Goal: Transaction & Acquisition: Purchase product/service

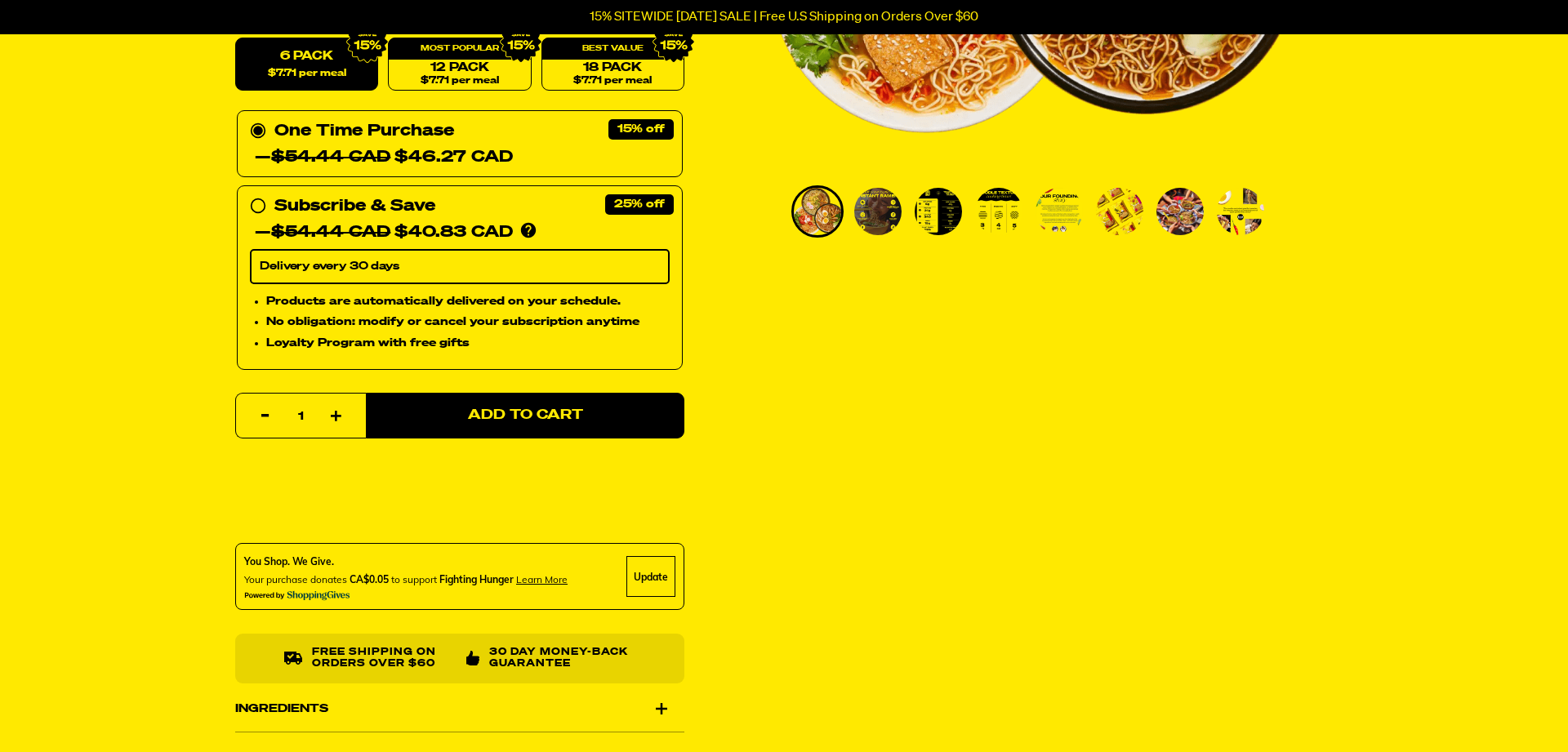
scroll to position [493, 0]
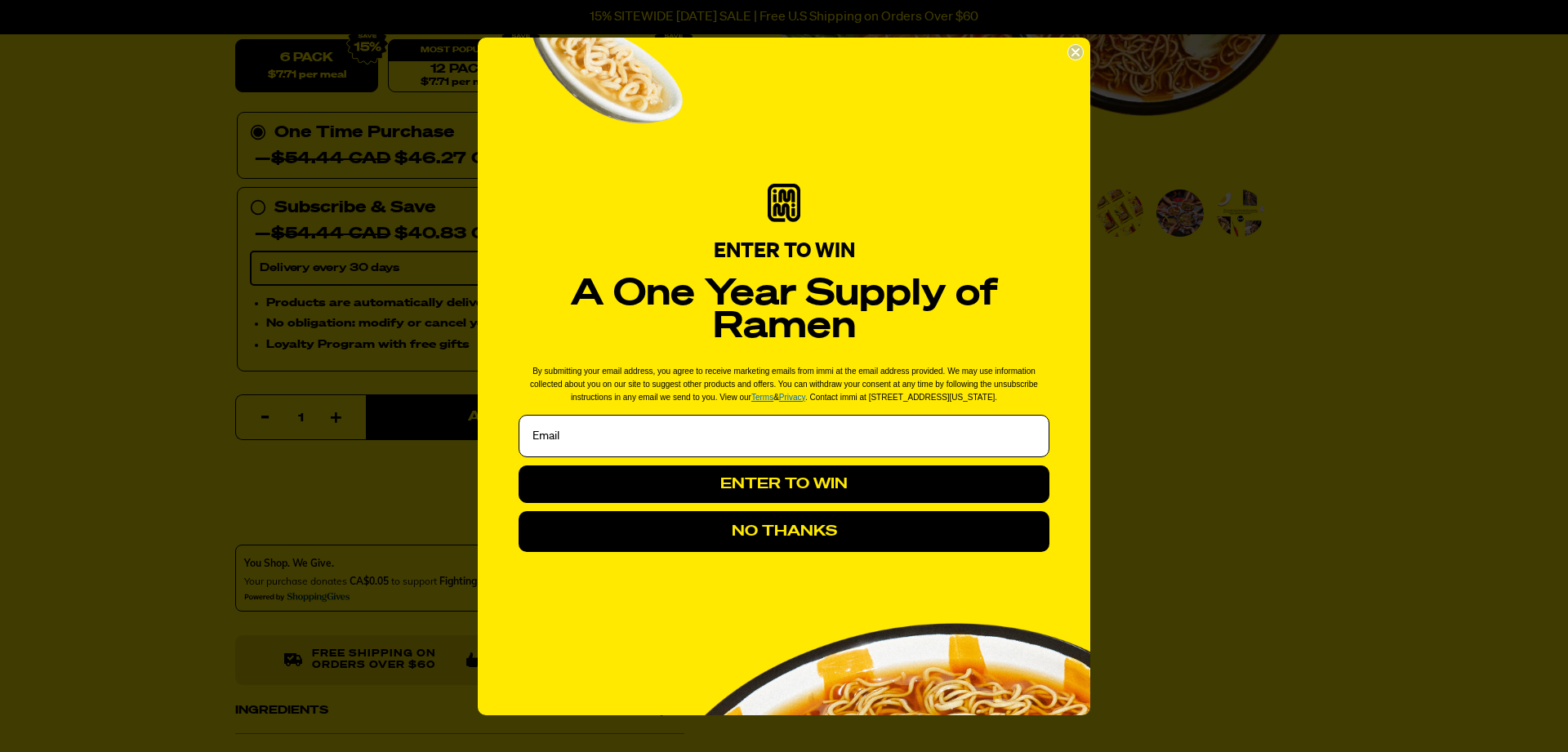
click at [1076, 49] on circle "Close dialog" at bounding box center [1076, 52] width 16 height 16
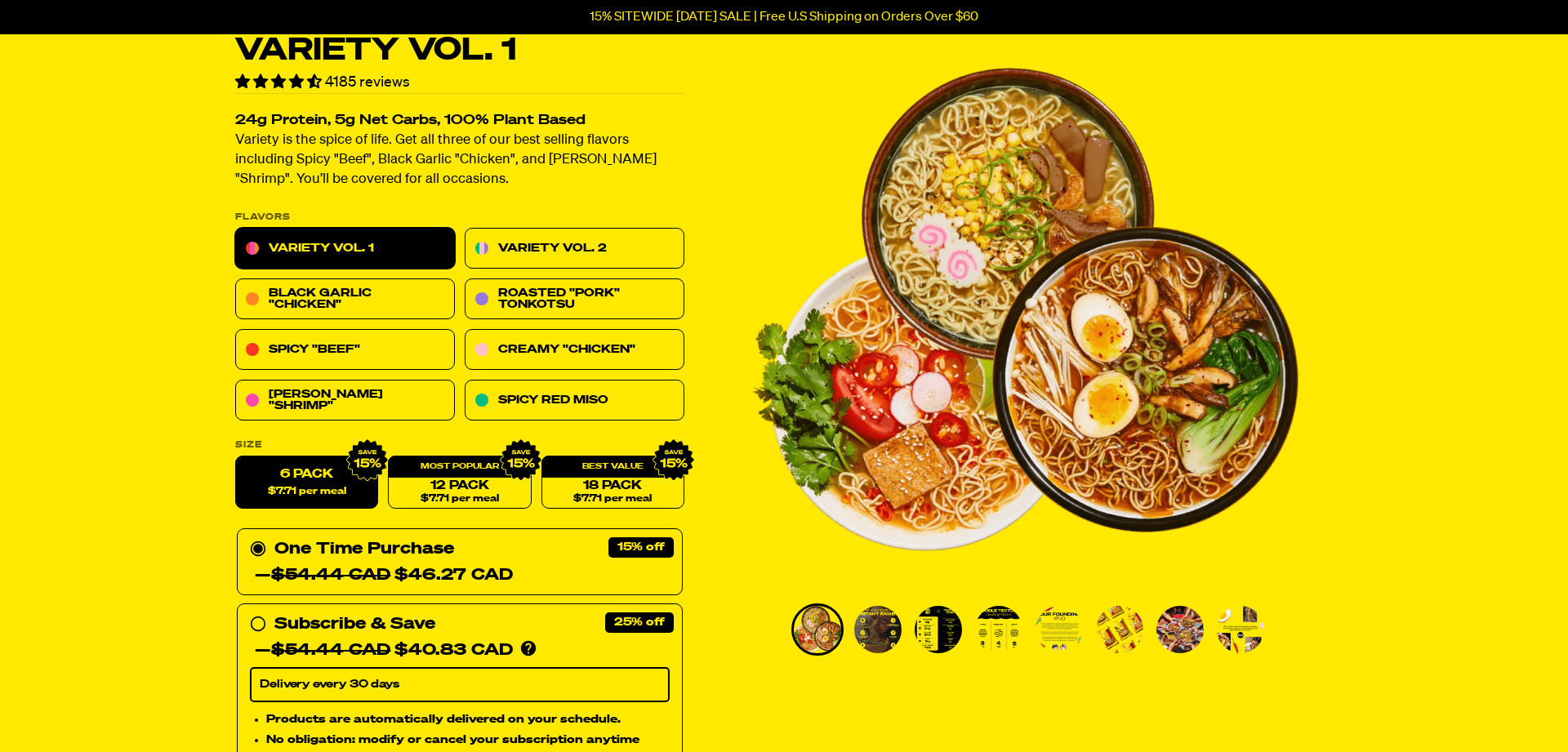
scroll to position [0, 0]
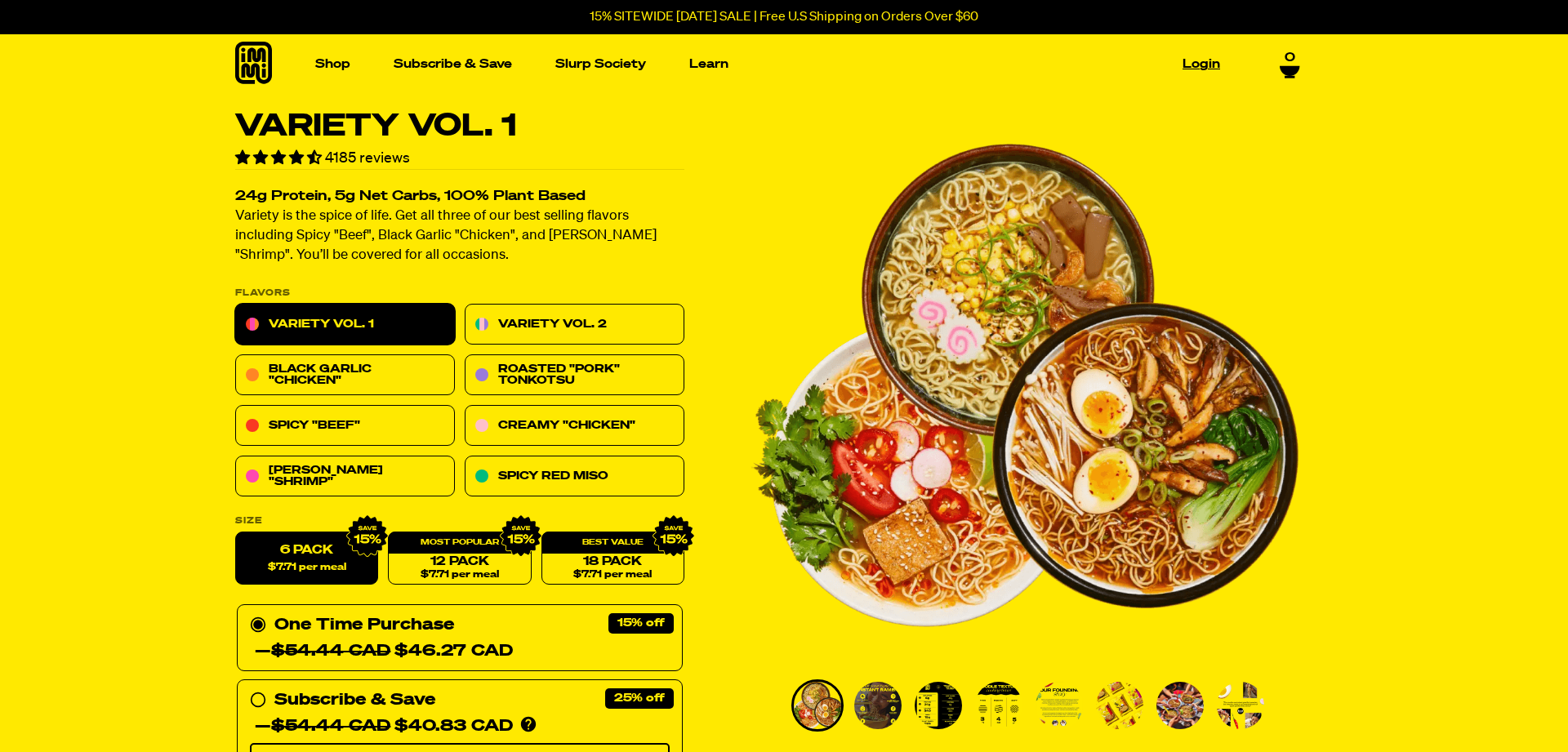
click at [1186, 66] on link "Login" at bounding box center [1201, 64] width 51 height 25
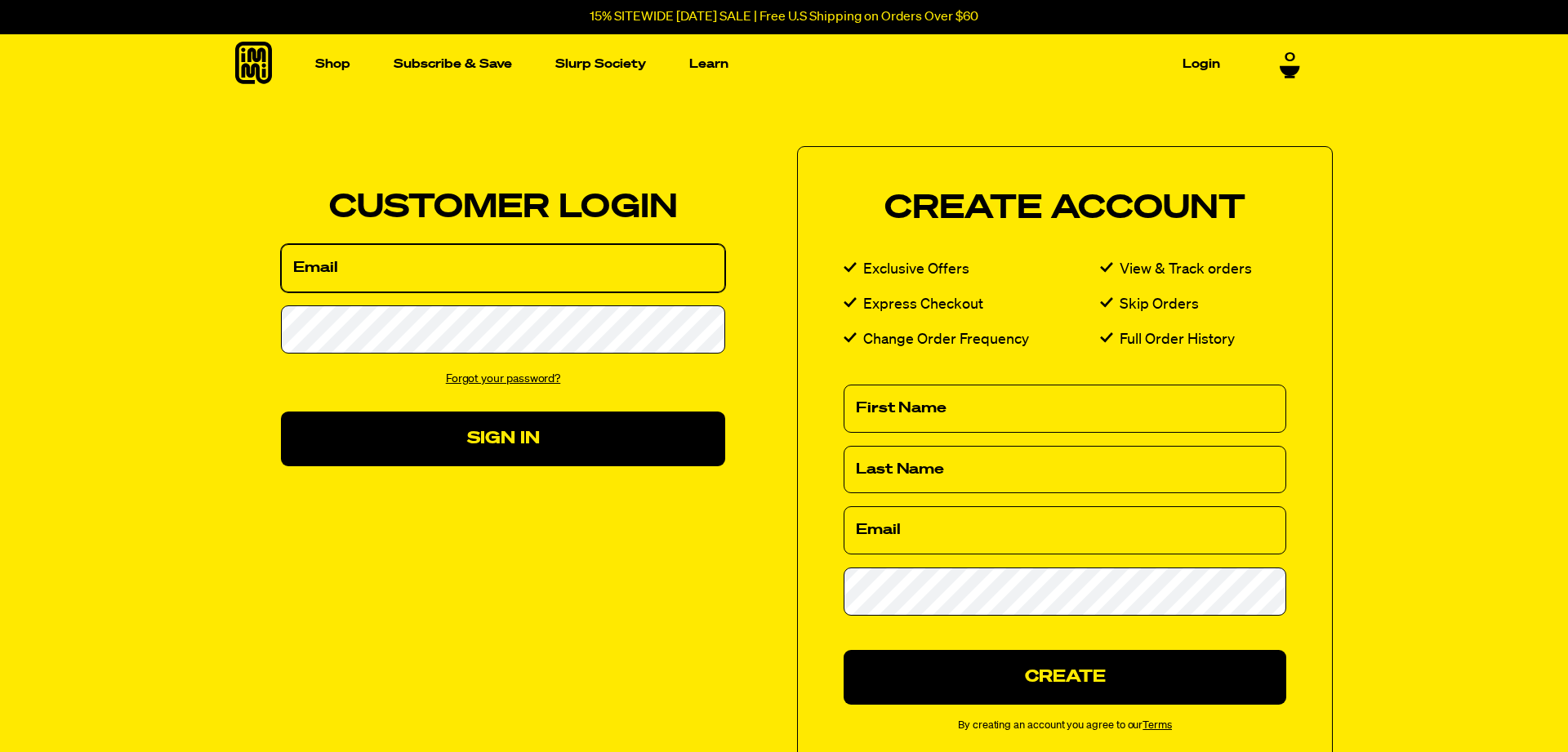
click at [387, 265] on input "Email" at bounding box center [503, 268] width 444 height 49
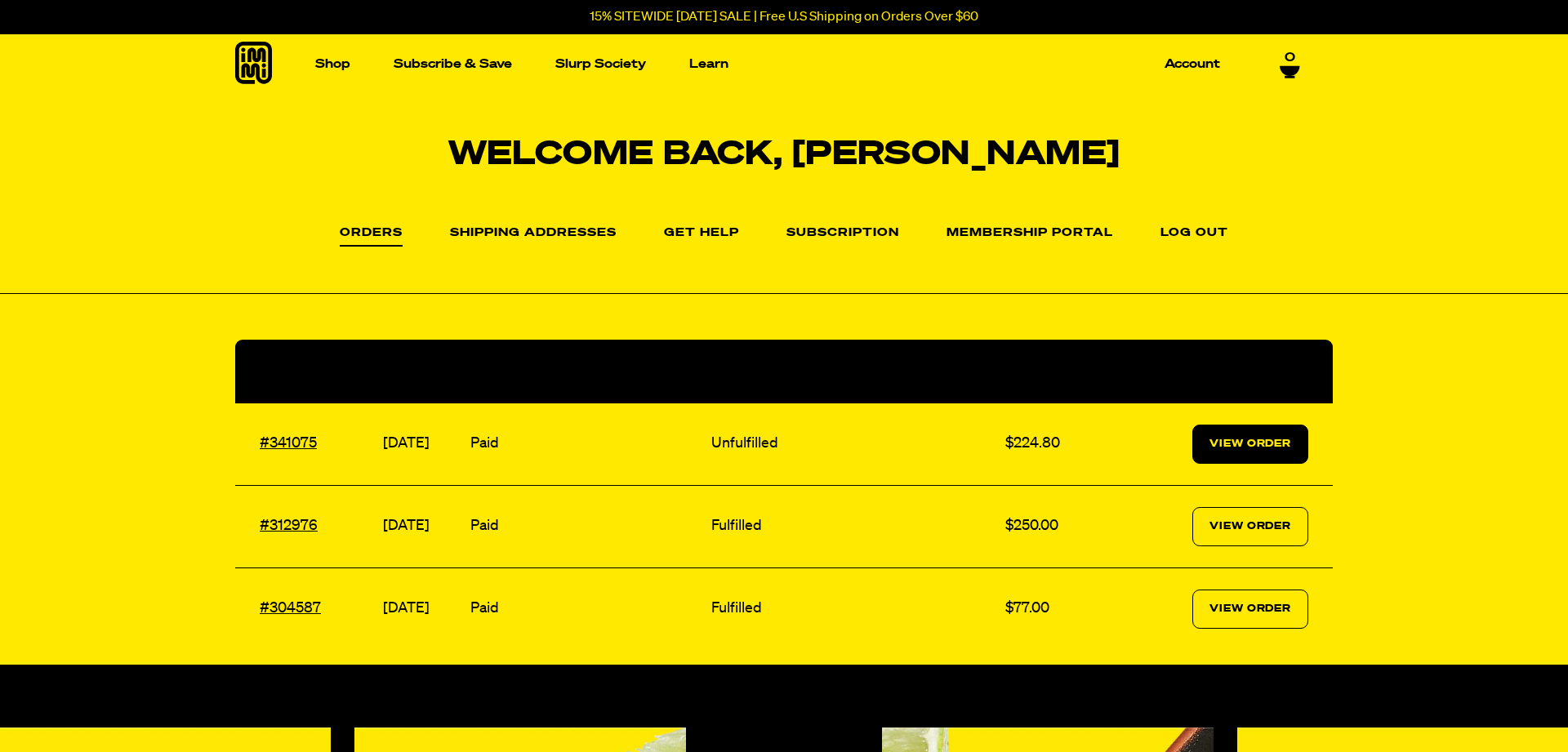
click at [1265, 452] on link "View Order" at bounding box center [1250, 443] width 116 height 39
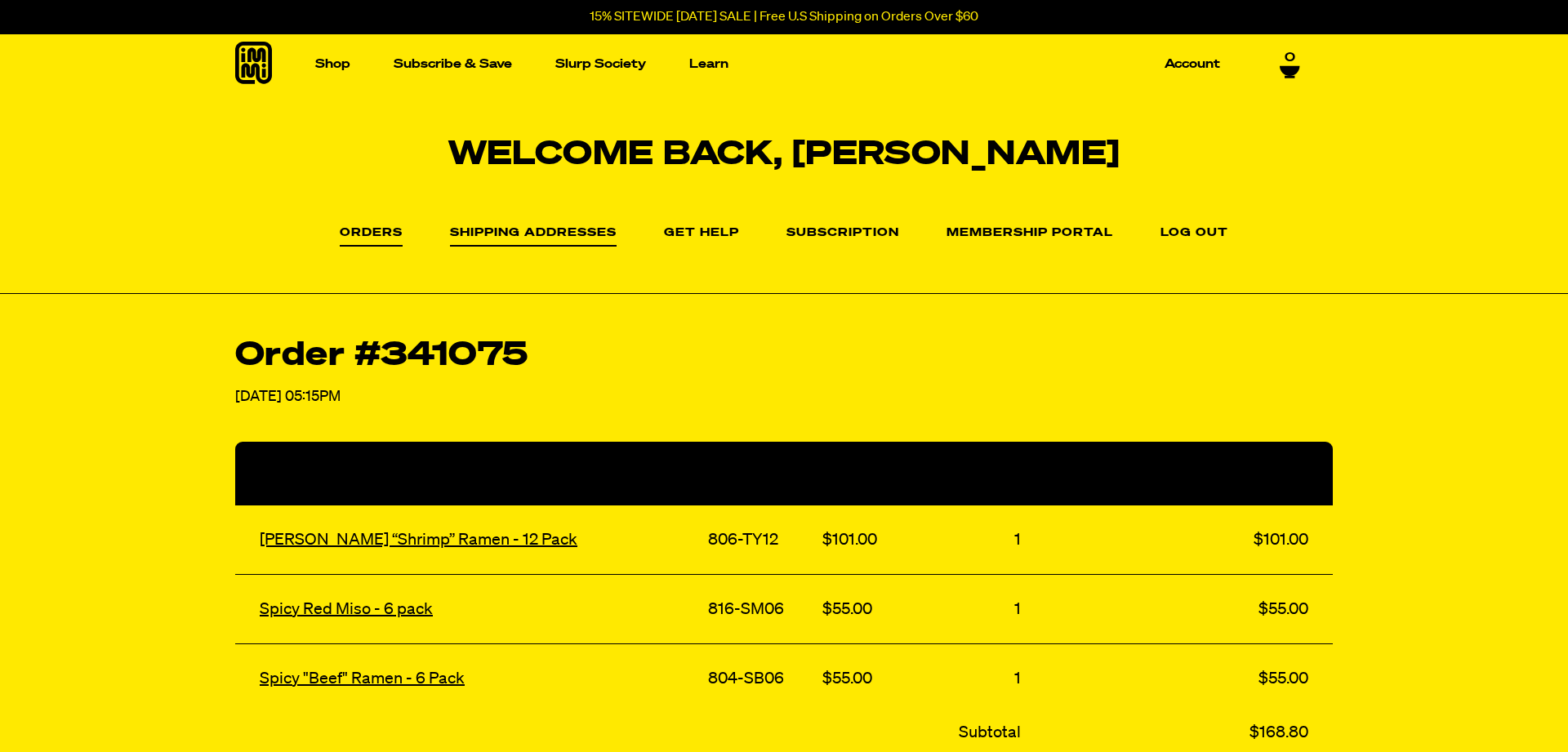
click at [556, 237] on link "Shipping Addresses" at bounding box center [534, 237] width 167 height 20
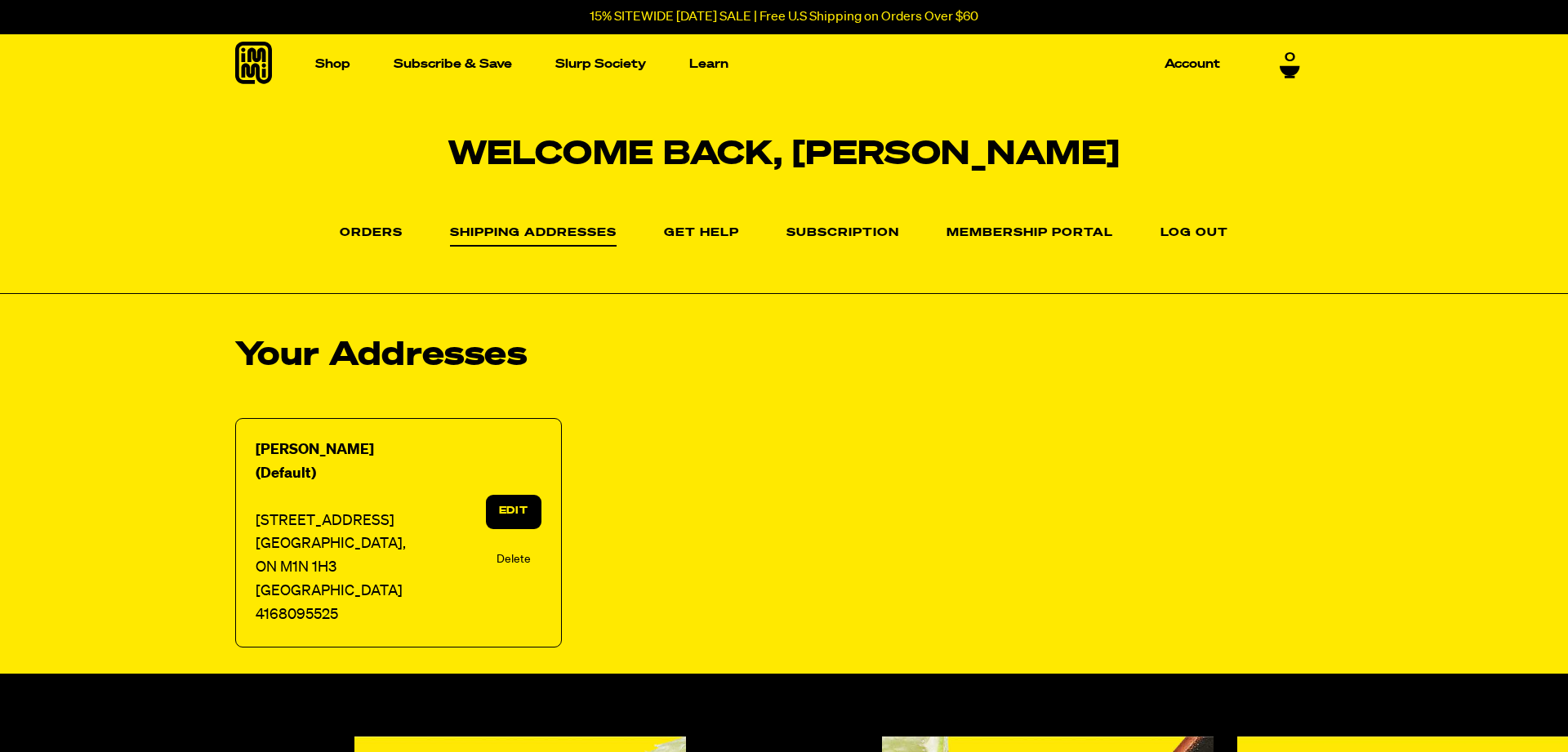
select select "[GEOGRAPHIC_DATA]"
click at [494, 528] on link "Edit" at bounding box center [514, 512] width 56 height 34
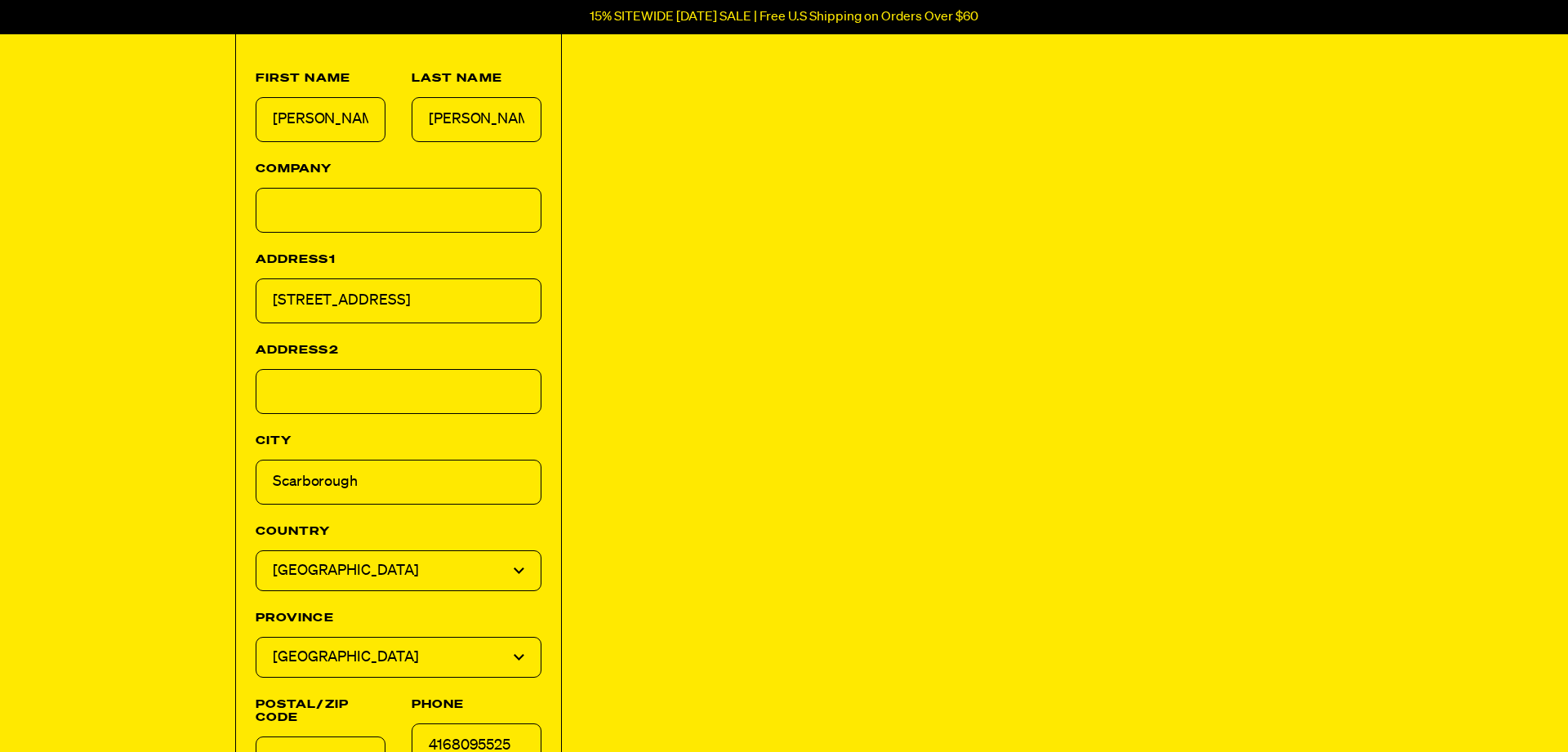
drag, startPoint x: 406, startPoint y: 363, endPoint x: 191, endPoint y: 354, distance: 215.2
click at [191, 354] on section "Welcome back, Jacquie Shipping Addresses Orders Shipping Addresses Get Help Sub…" at bounding box center [784, 195] width 1568 height 1526
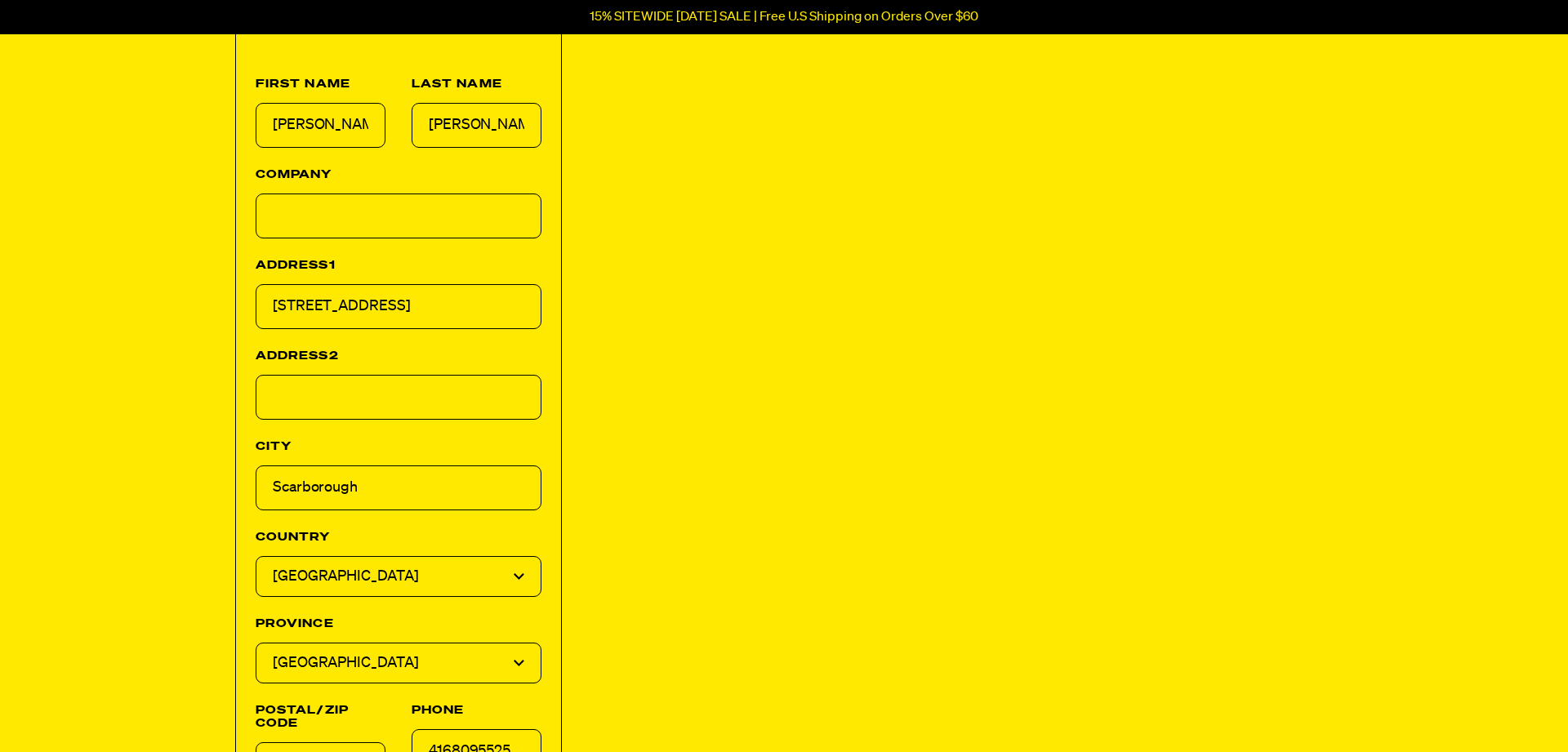
type input "[STREET_ADDRESS]"
type input "Whitby"
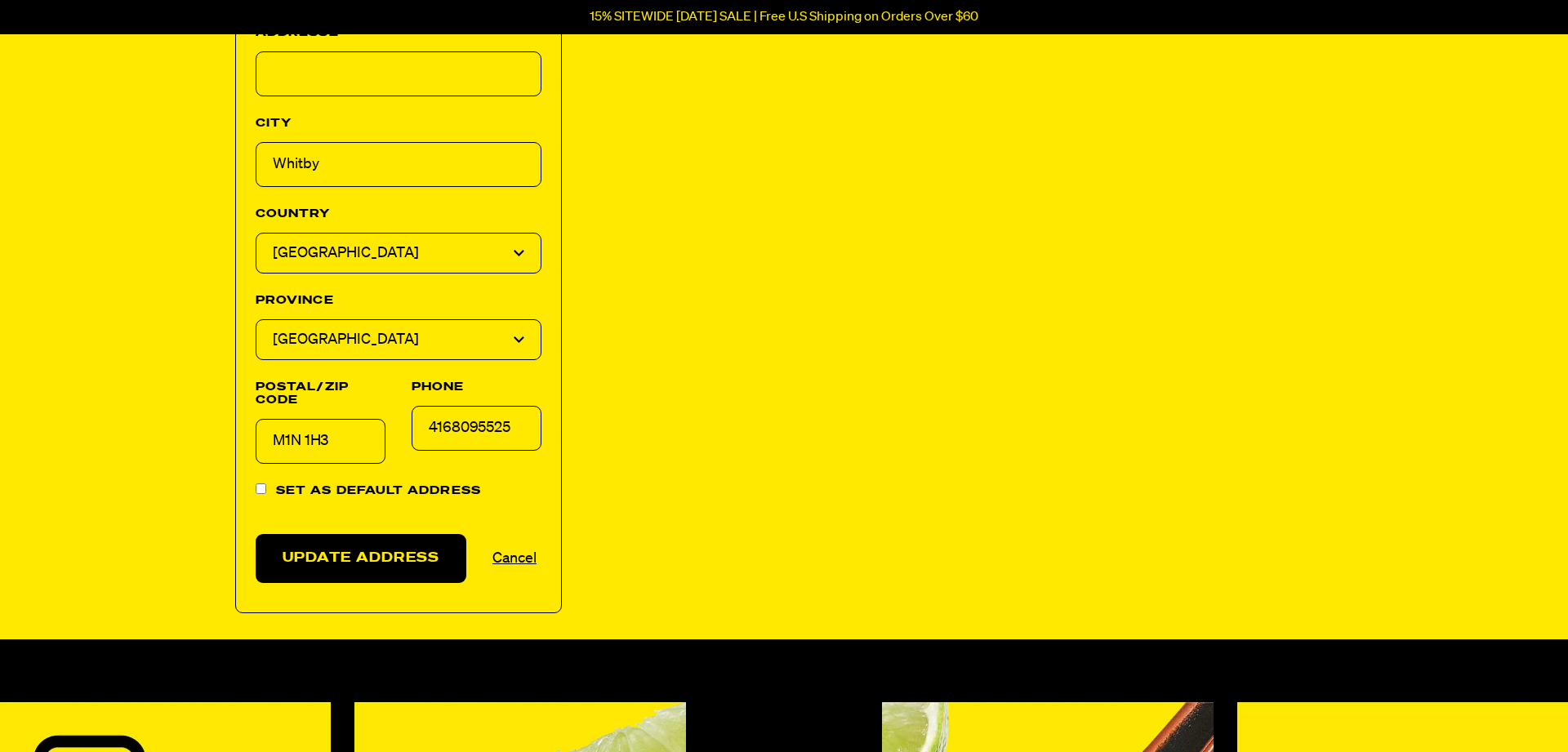
scroll to position [984, 0]
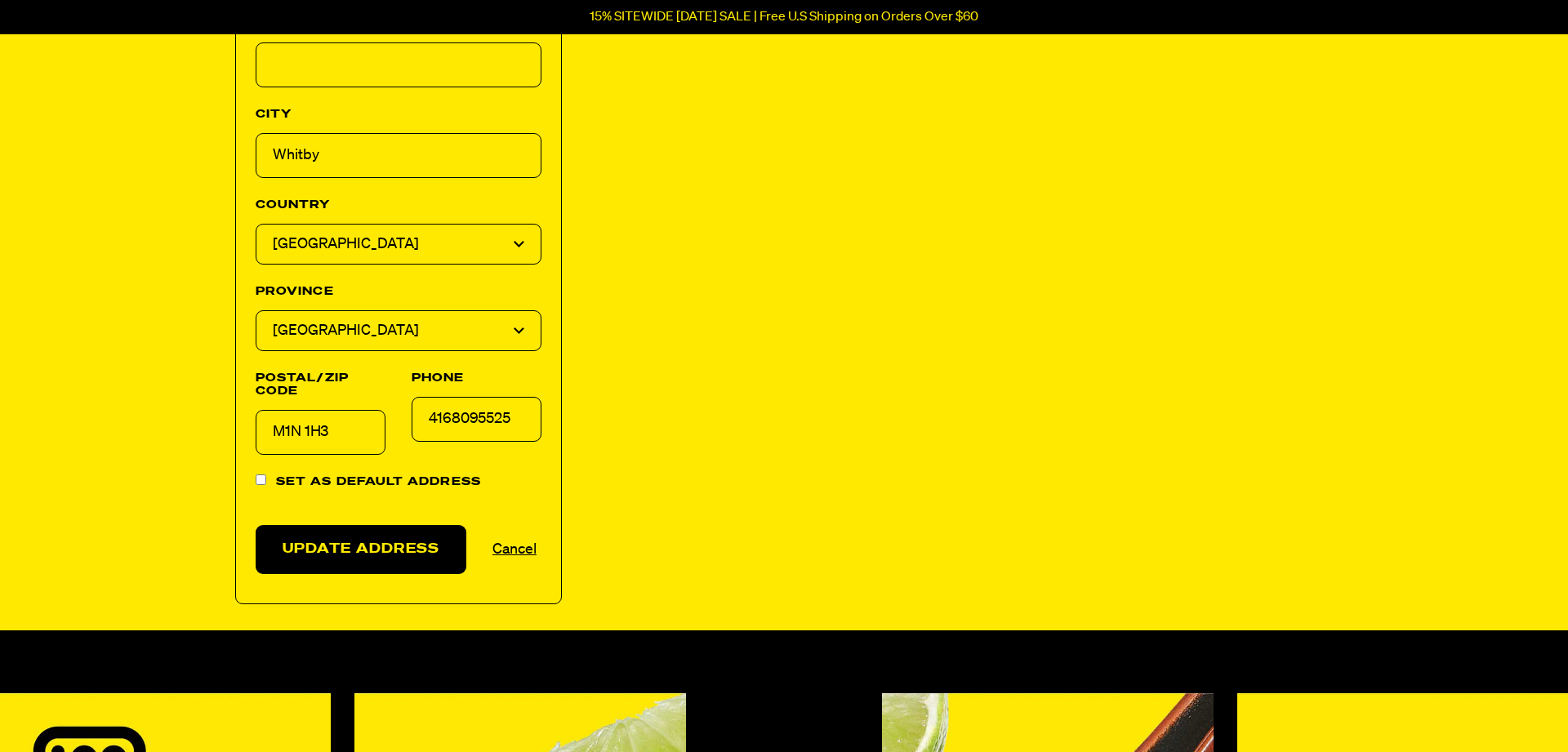
drag, startPoint x: 338, startPoint y: 489, endPoint x: 238, endPoint y: 484, distance: 100.1
click at [238, 463] on div "Postal/Zip Code M1N 1H3" at bounding box center [307, 411] width 156 height 103
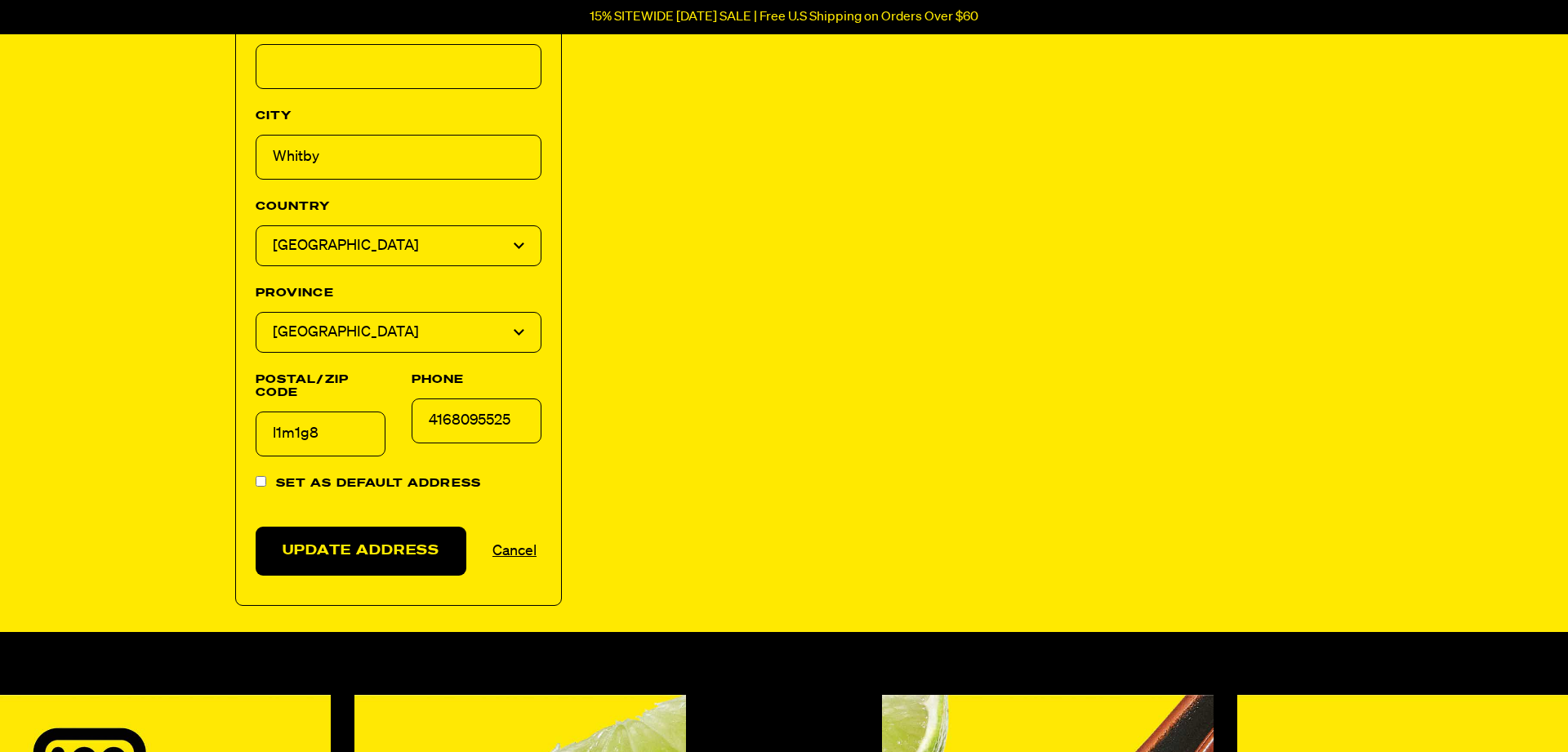
type input "L1M1G8"
click at [261, 487] on input "Set as default address" at bounding box center [260, 481] width 11 height 11
checkbox input "true"
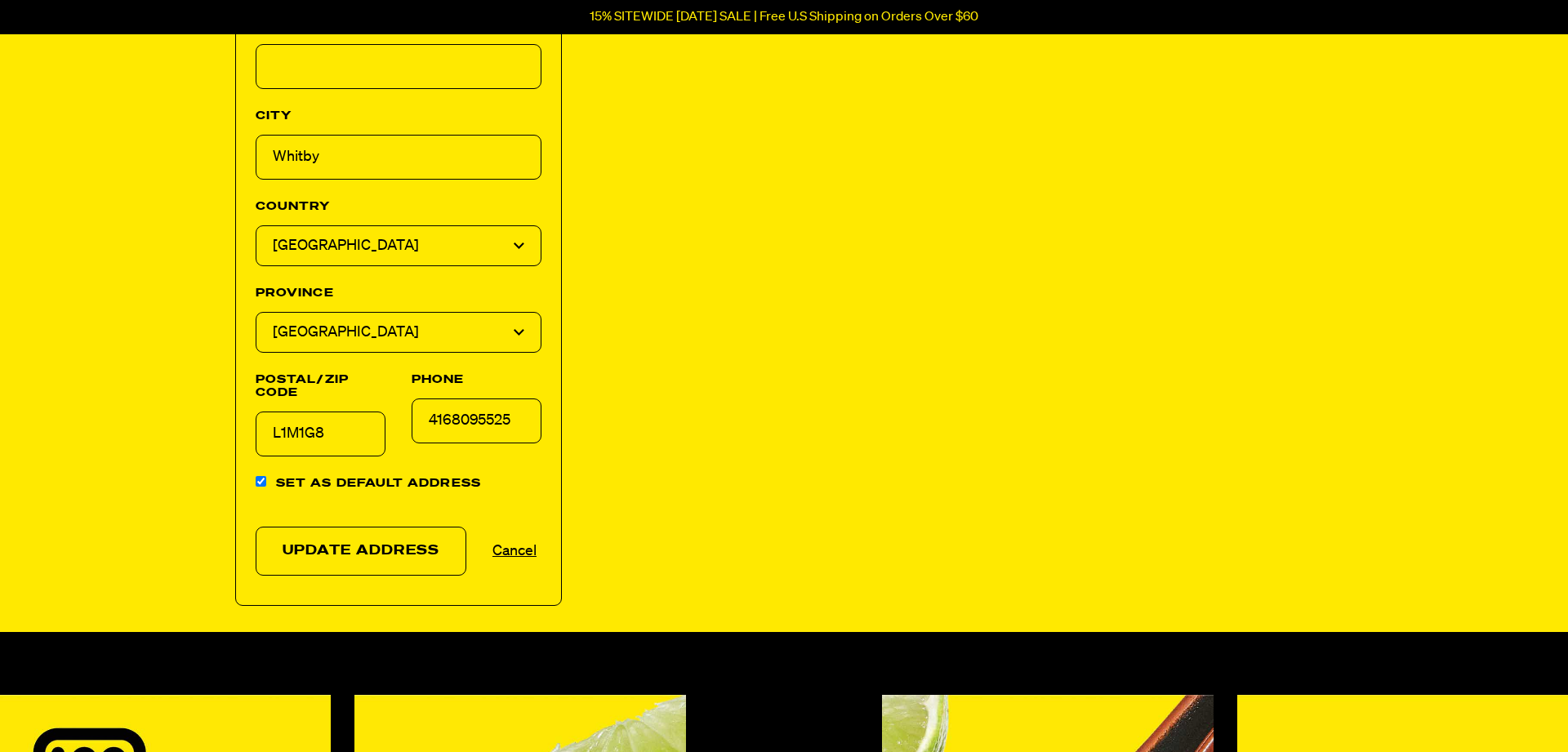
click at [382, 576] on button "Update Address" at bounding box center [361, 551] width 211 height 50
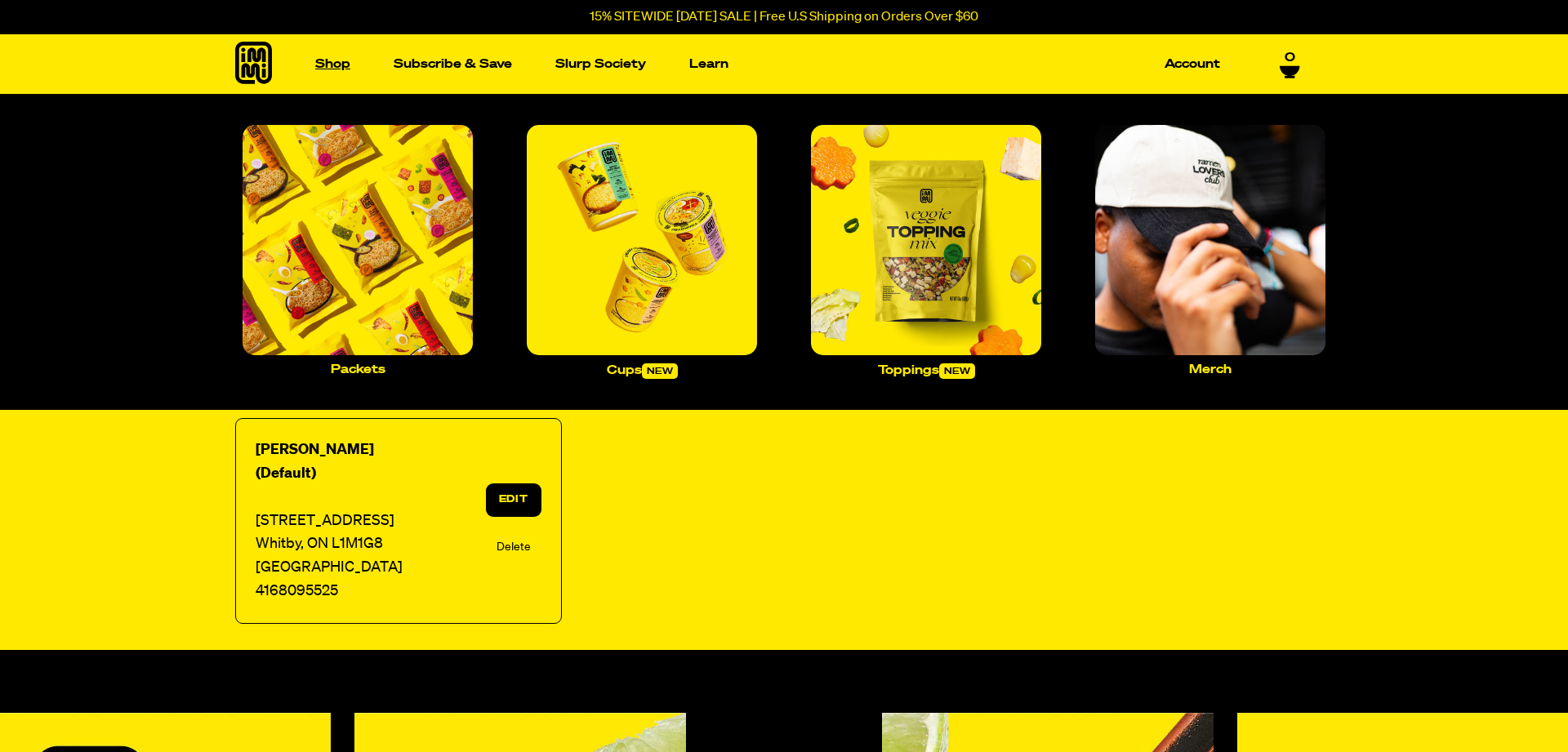
click at [333, 67] on link "Shop" at bounding box center [333, 64] width 49 height 25
click at [358, 264] on img "Main navigation" at bounding box center [358, 240] width 231 height 230
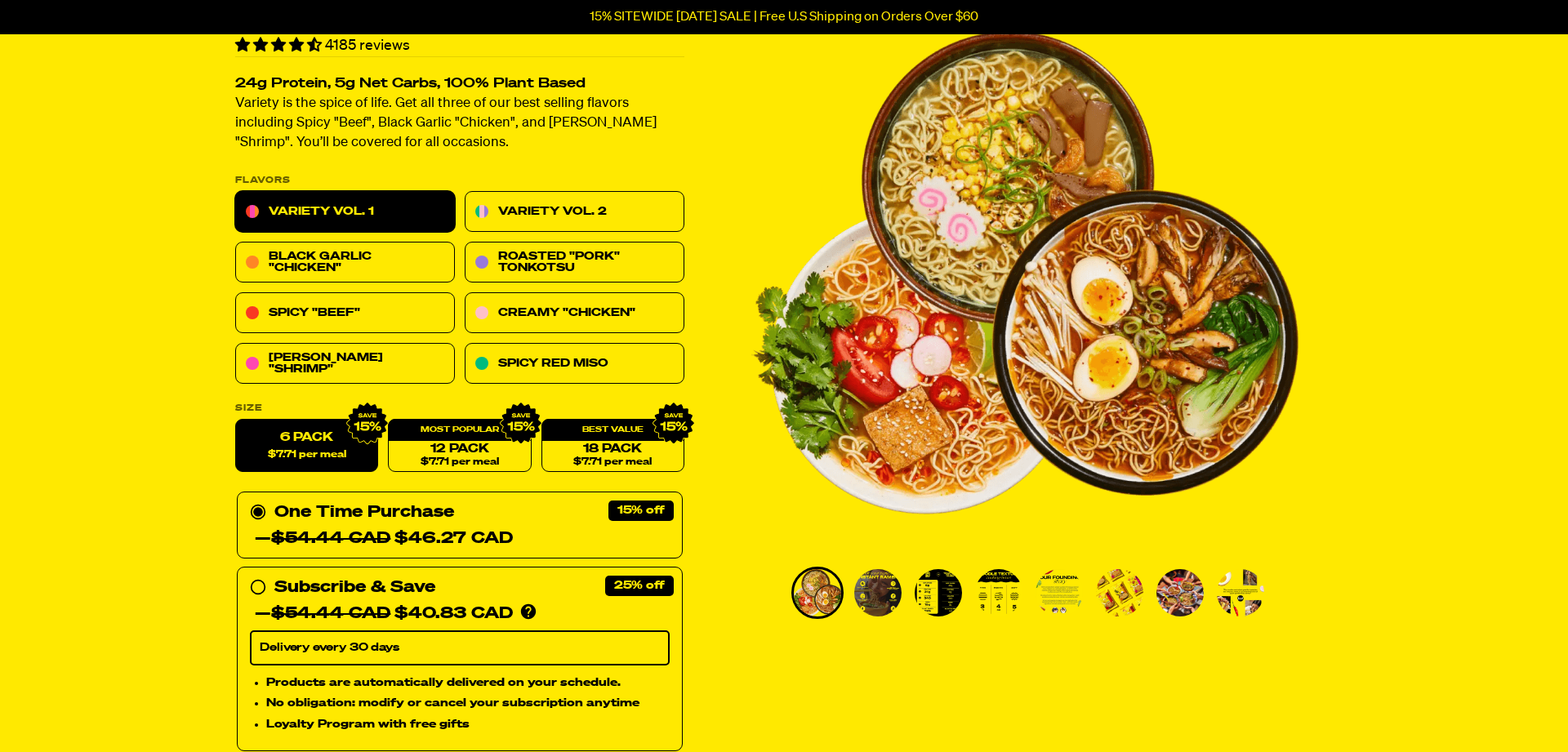
scroll to position [103, 0]
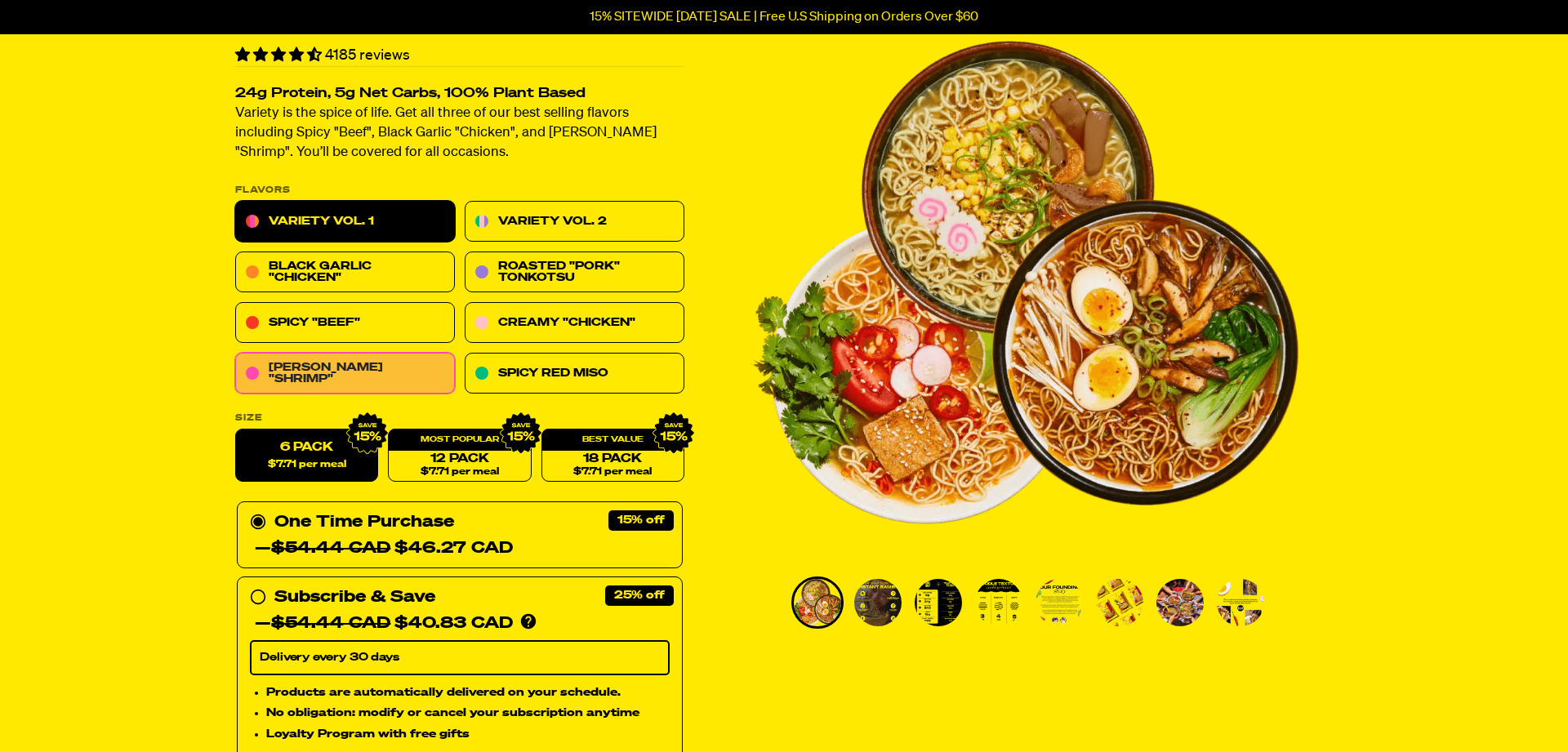
click at [347, 394] on link "[PERSON_NAME] "Shrimp"" at bounding box center [345, 374] width 220 height 41
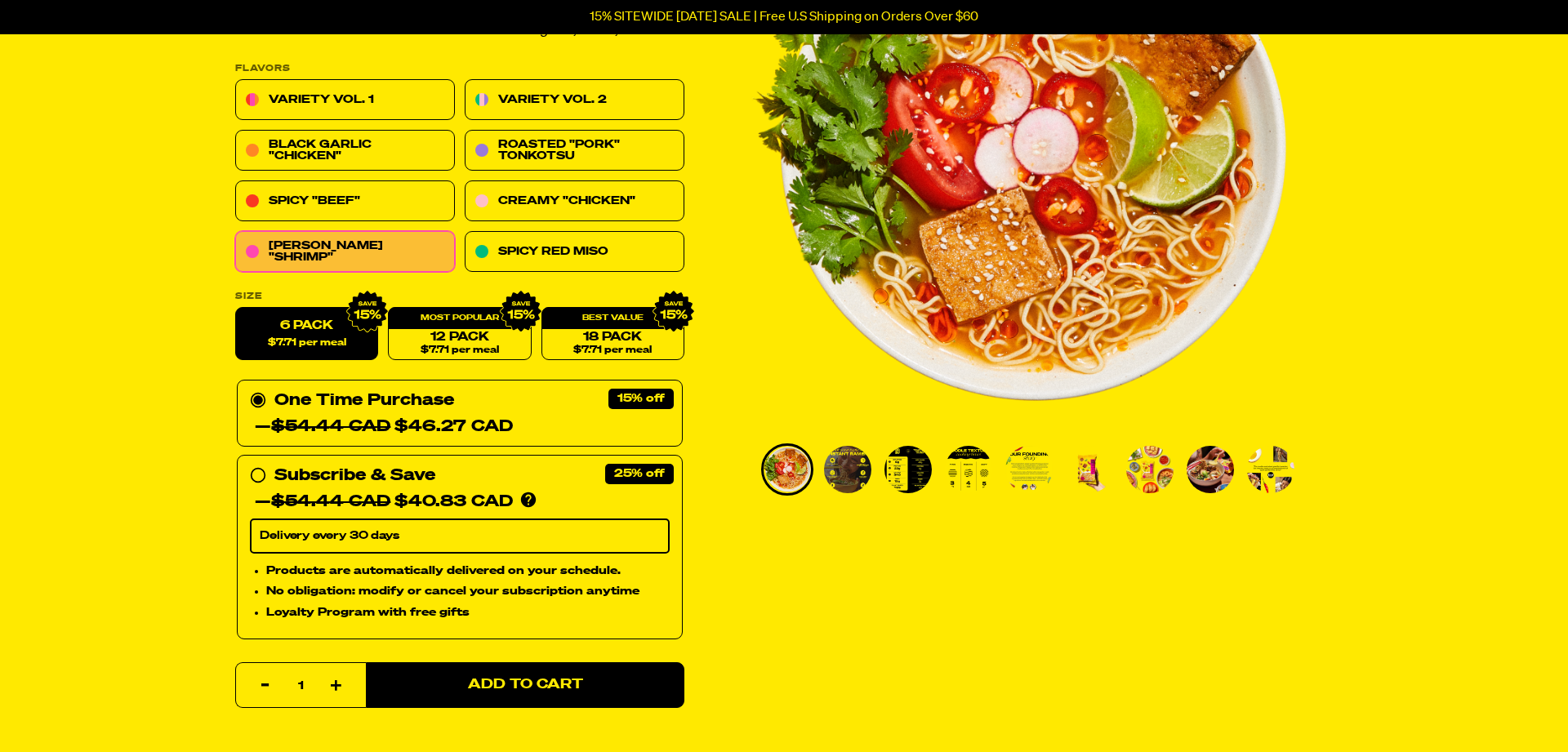
scroll to position [241, 0]
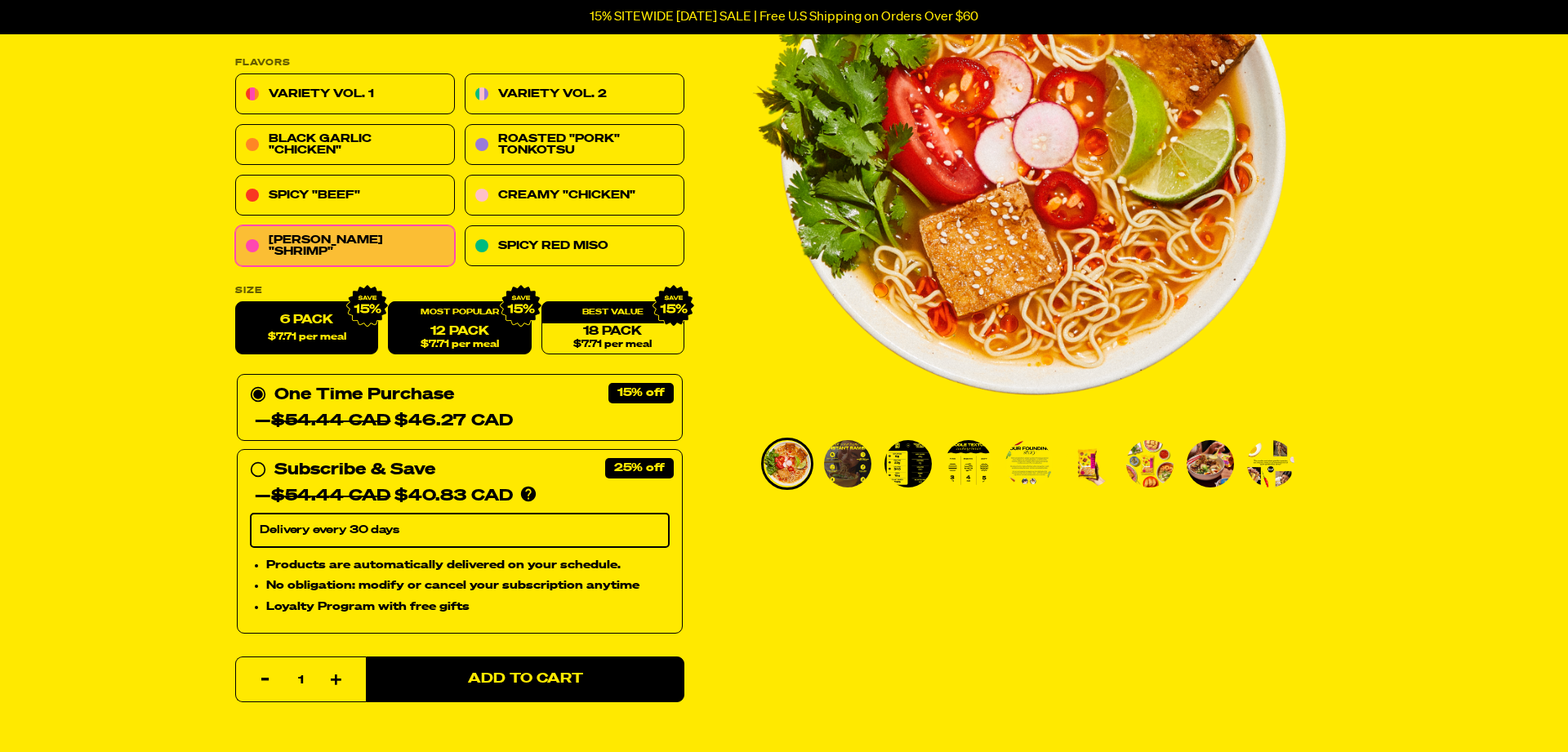
drag, startPoint x: 449, startPoint y: 383, endPoint x: 466, endPoint y: 381, distance: 17.1
click at [449, 356] on link "12 Pack $7.71 per meal" at bounding box center [459, 328] width 143 height 53
radio input "false"
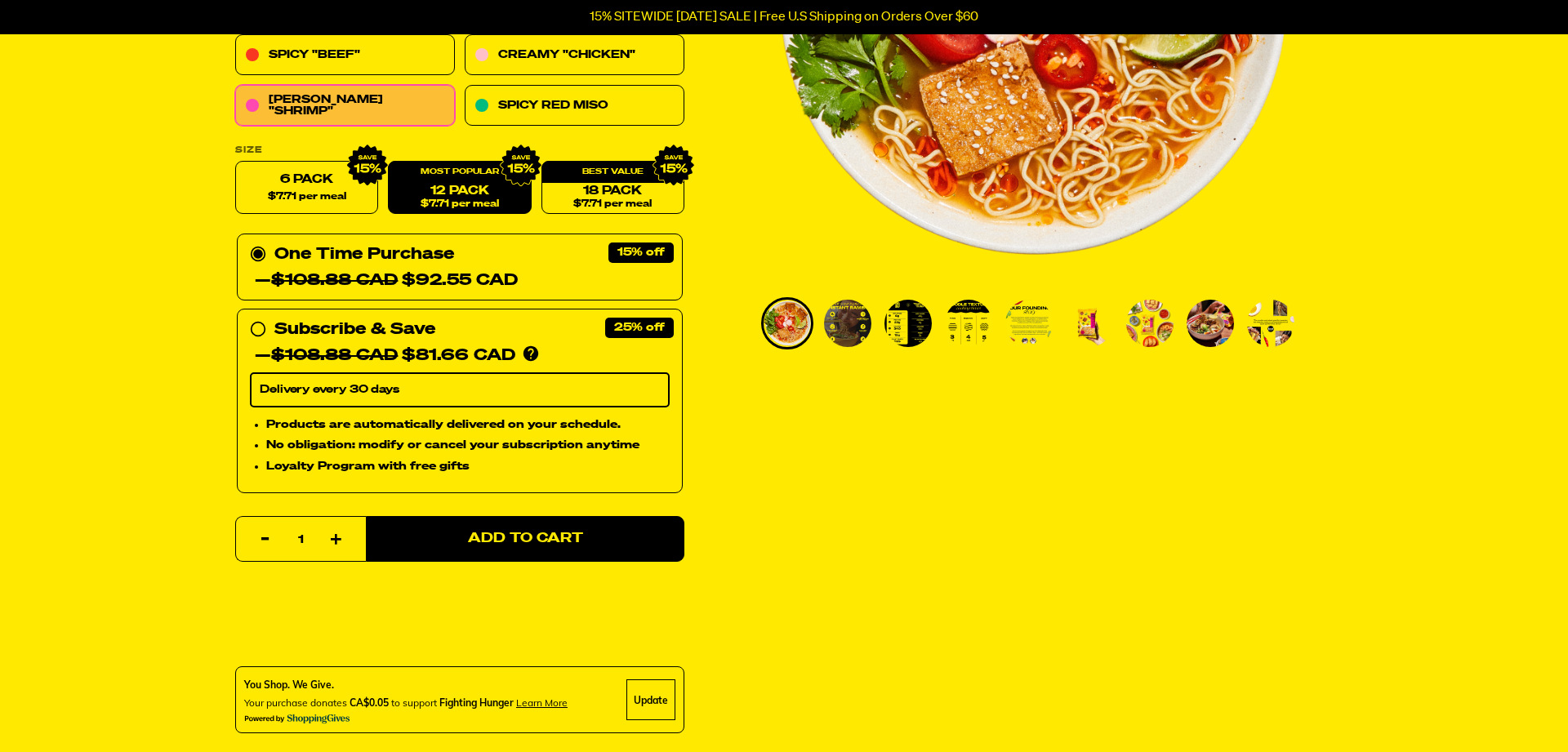
scroll to position [393, 0]
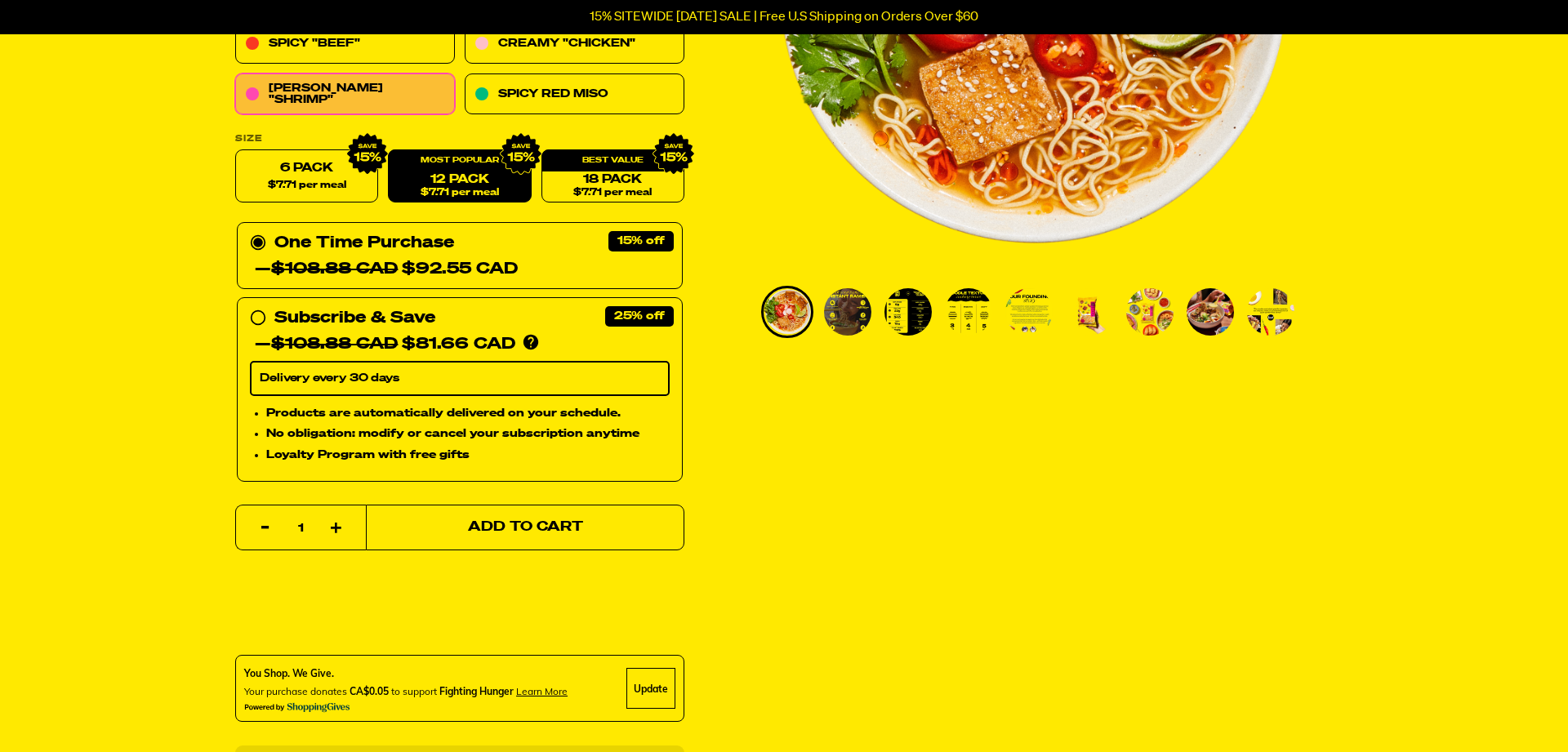
click at [519, 534] on span "Add to Cart" at bounding box center [526, 527] width 115 height 14
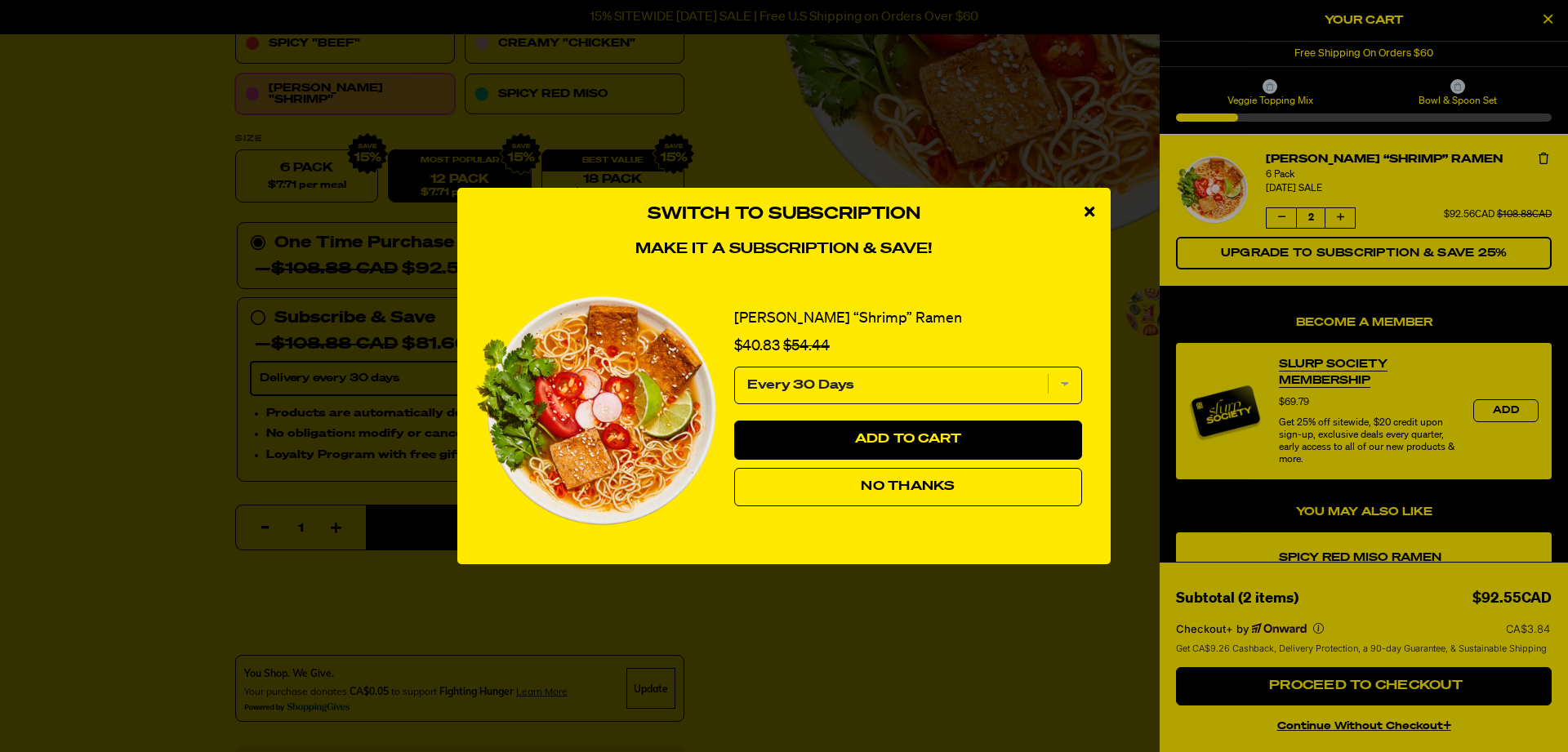
click at [1090, 209] on icon "close modal" at bounding box center [1090, 212] width 10 height 15
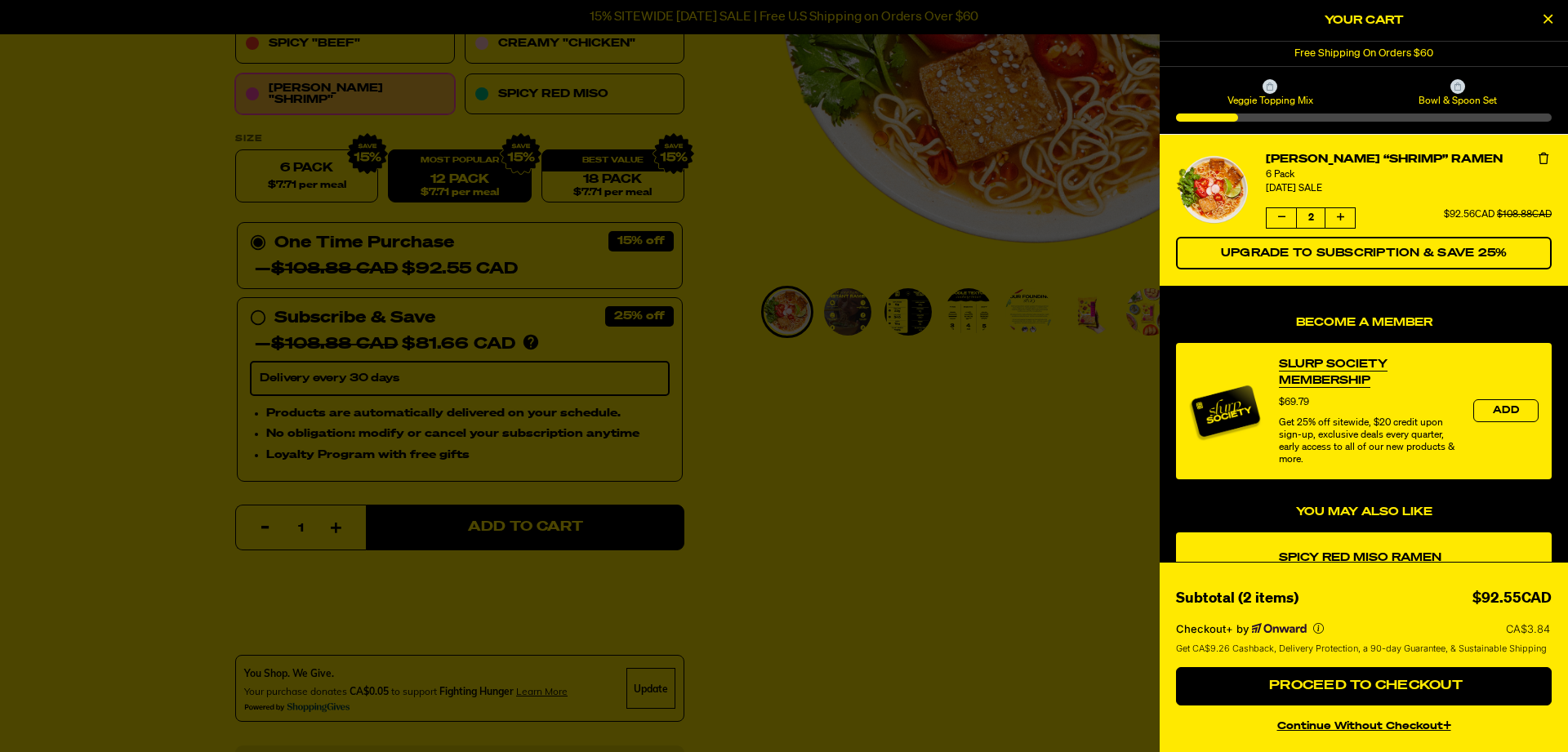
click at [154, 277] on div at bounding box center [784, 376] width 1568 height 752
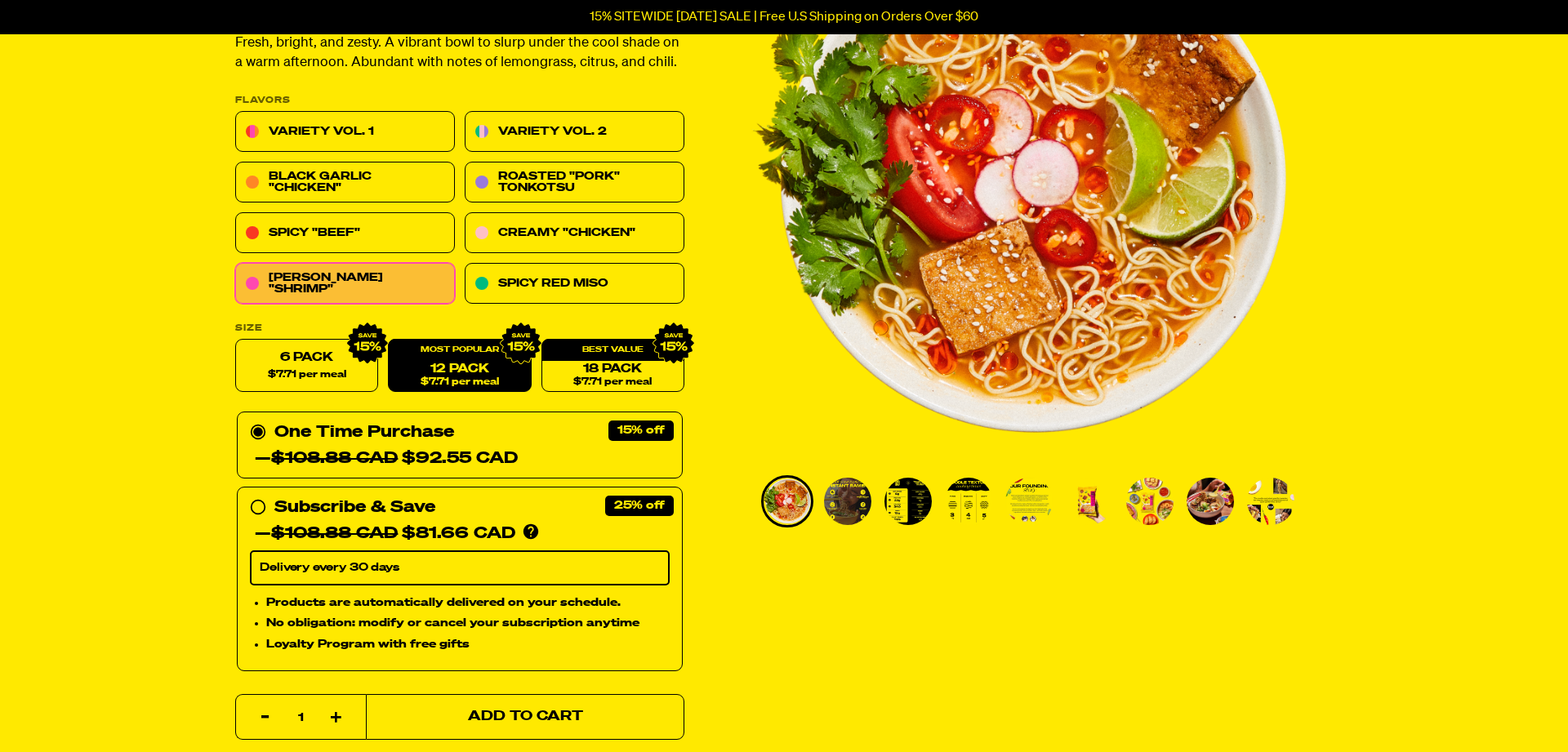
scroll to position [164, 0]
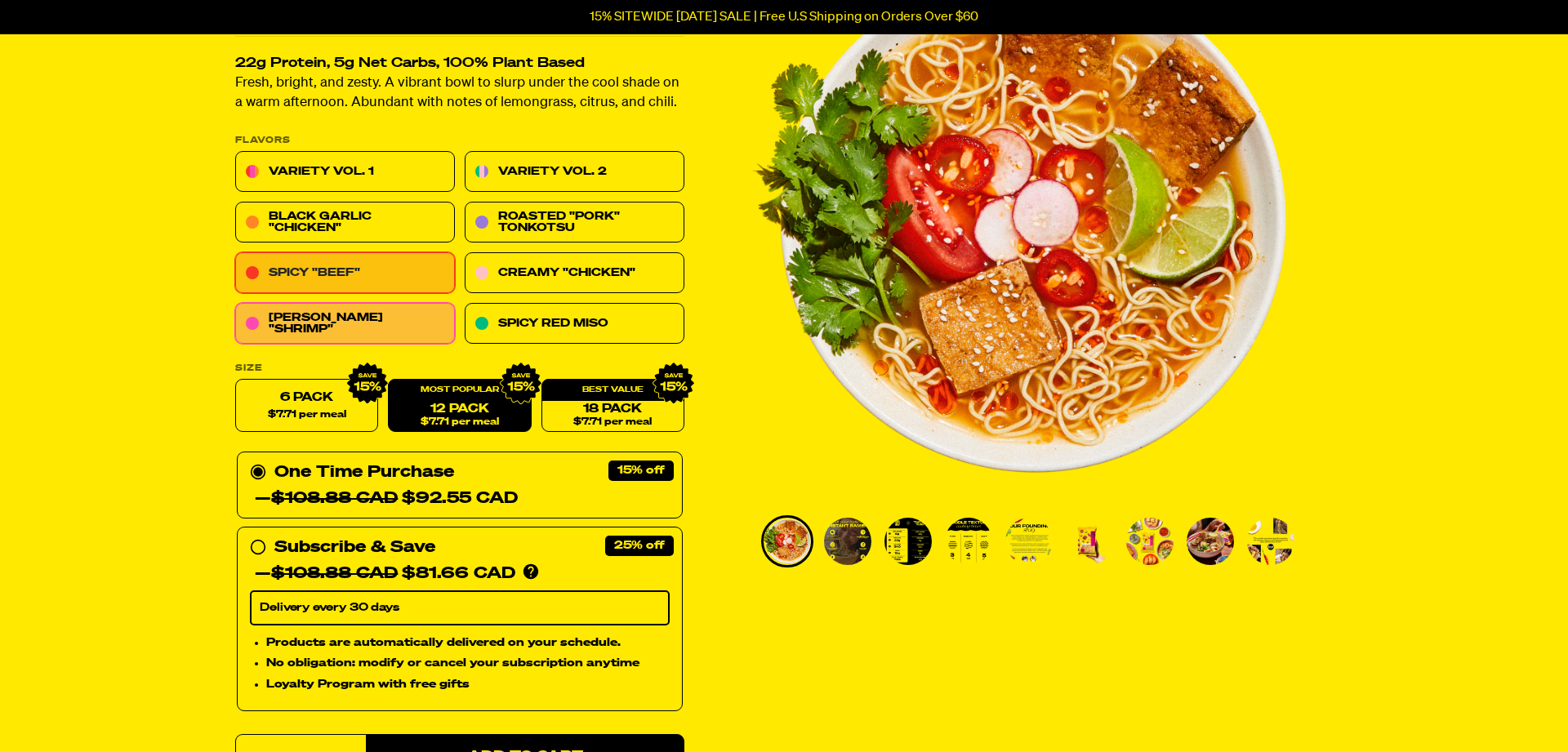
click at [342, 294] on link "Spicy "Beef"" at bounding box center [345, 273] width 220 height 41
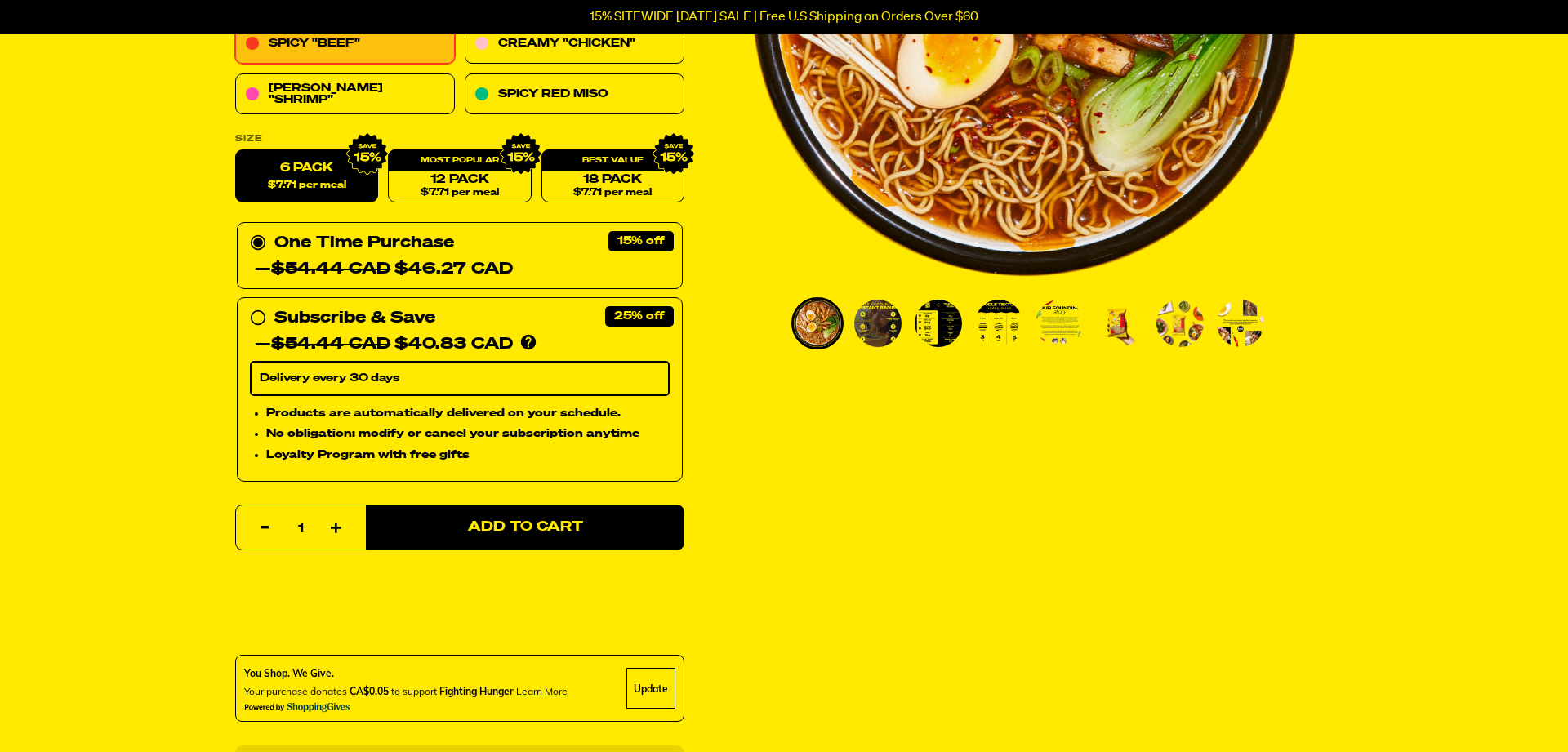
scroll to position [392, 0]
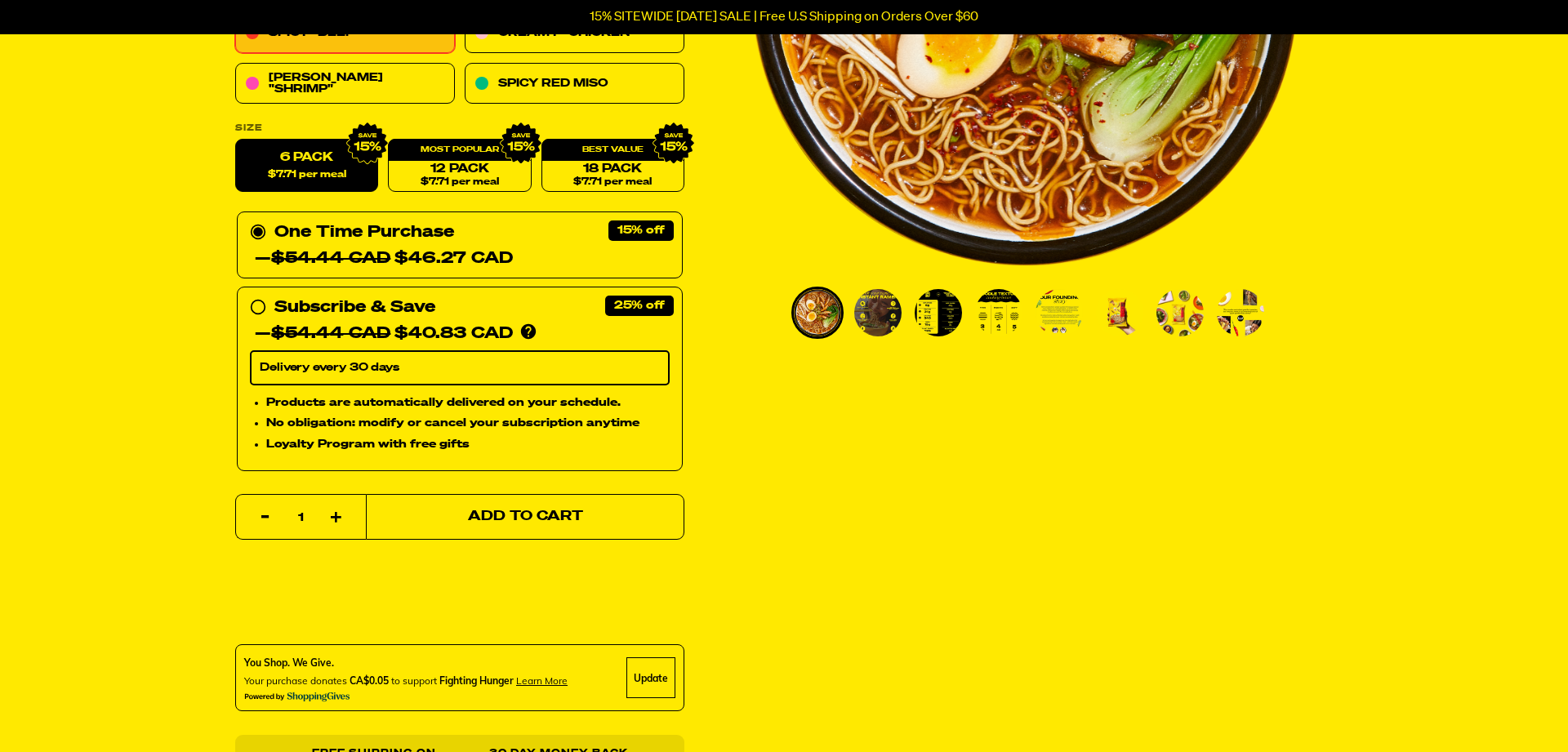
click at [481, 525] on span "Add to Cart" at bounding box center [526, 518] width 115 height 14
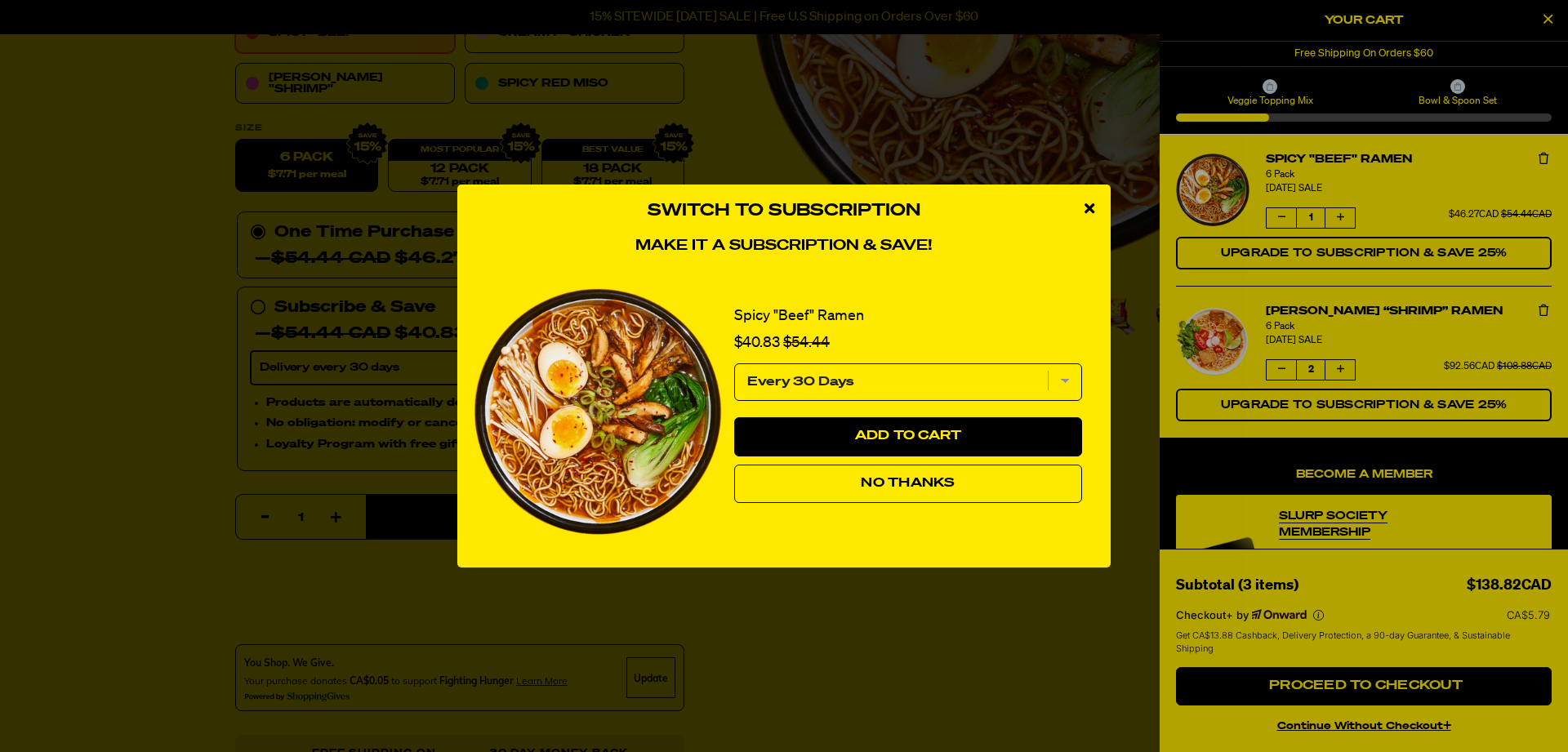
click at [1093, 202] on icon "close modal" at bounding box center [1090, 208] width 10 height 15
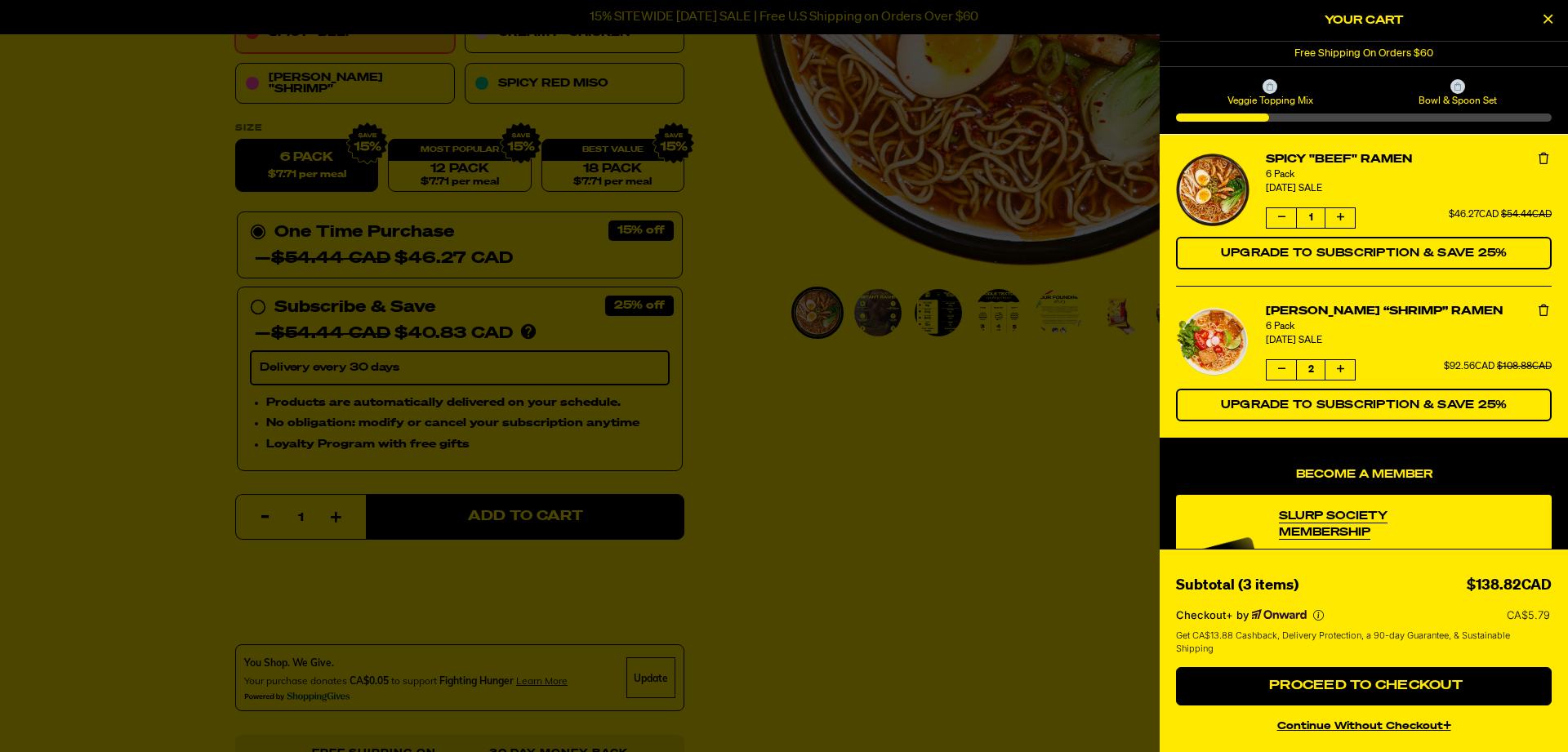
click at [586, 44] on div at bounding box center [784, 376] width 1568 height 752
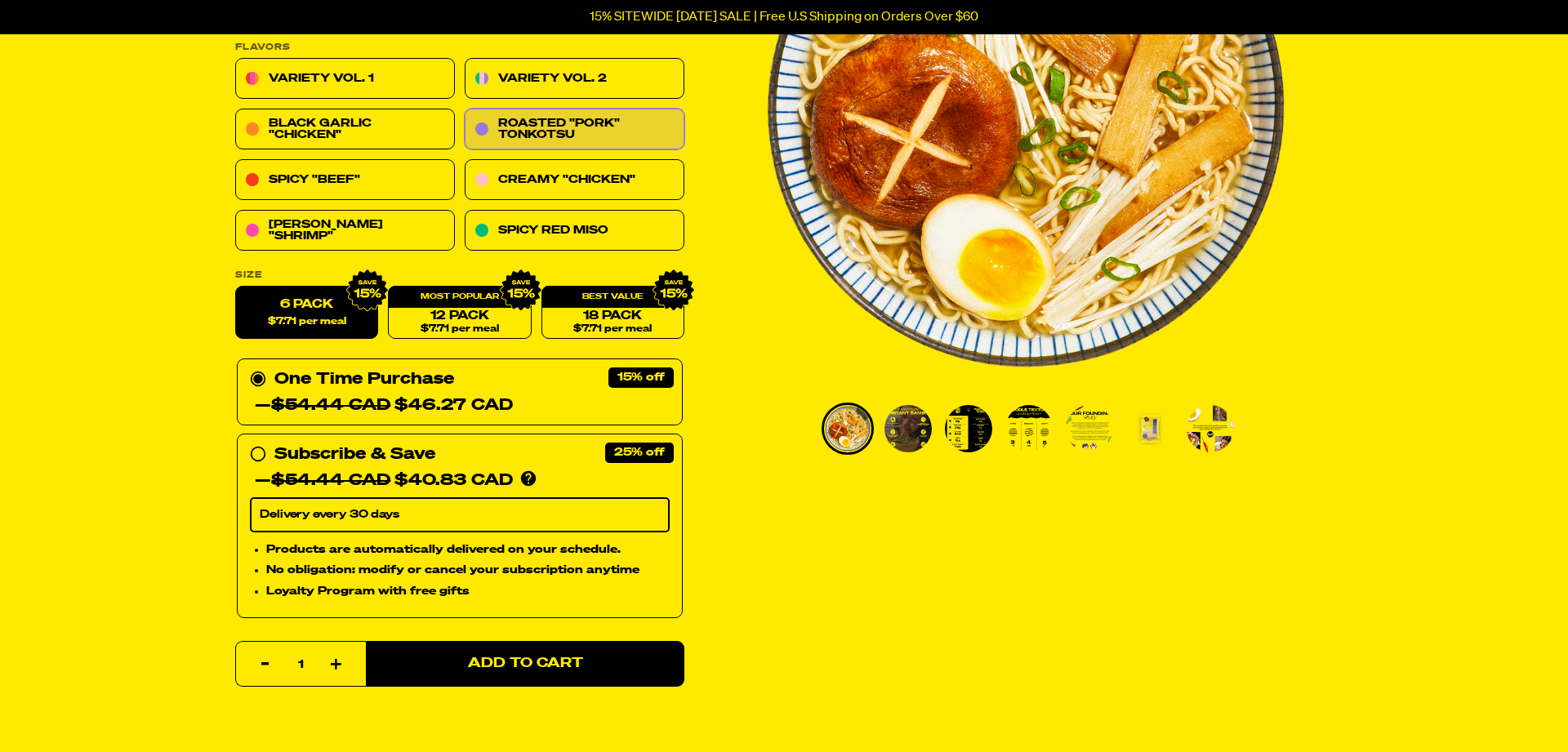
scroll to position [282, 0]
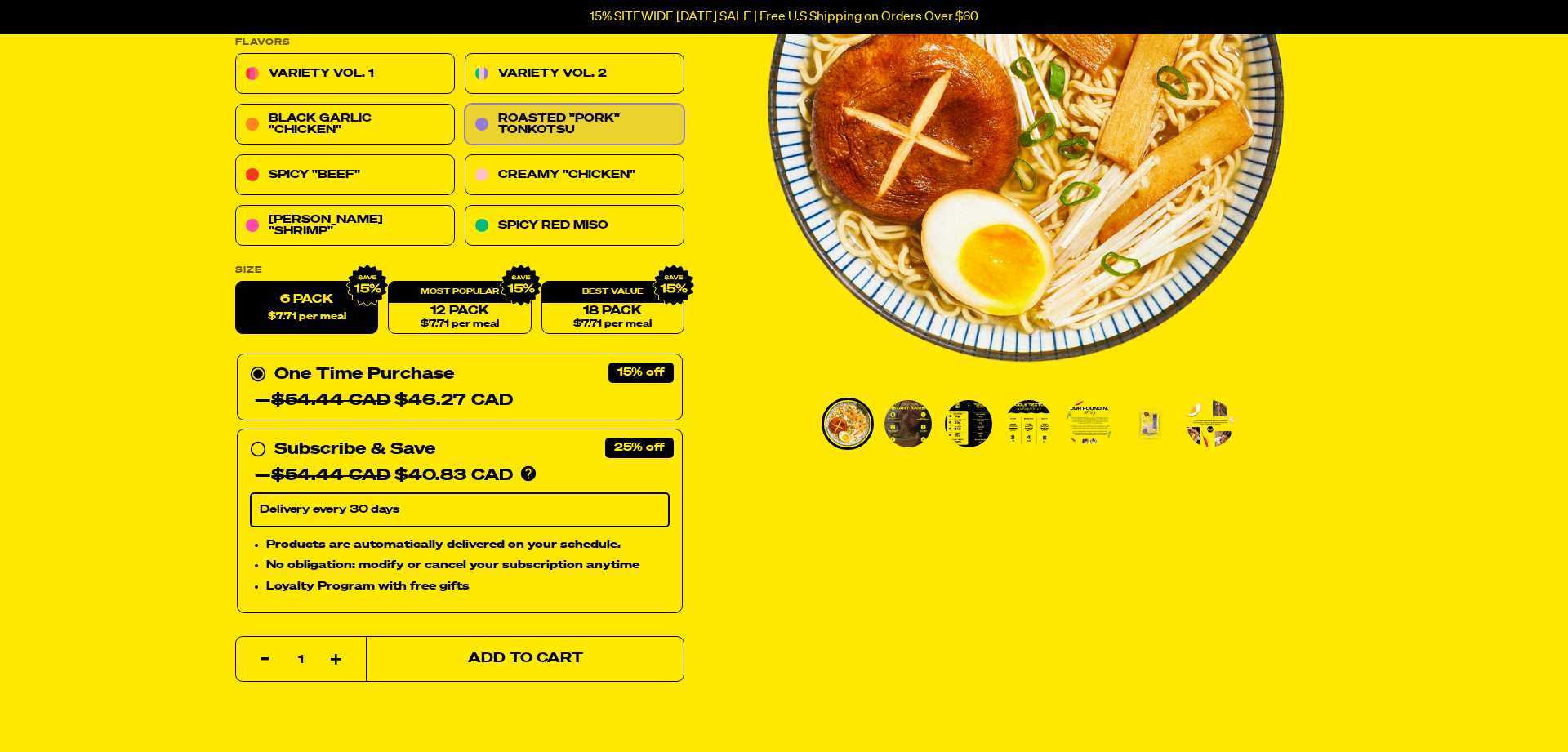
click at [488, 667] on span "Add to Cart" at bounding box center [526, 660] width 115 height 14
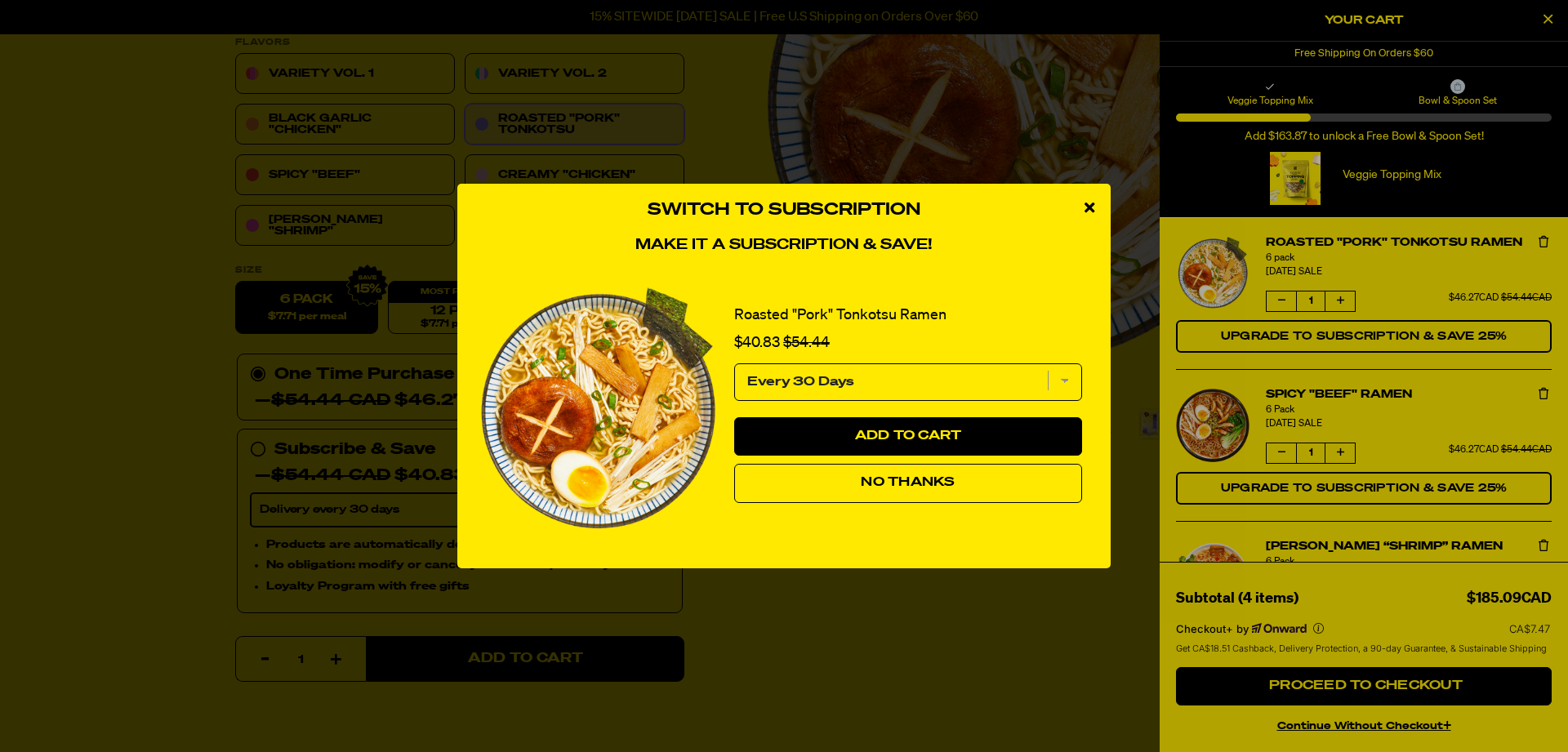
drag, startPoint x: 1094, startPoint y: 195, endPoint x: 1053, endPoint y: 213, distance: 44.8
click at [1093, 200] on icon "close modal" at bounding box center [1090, 207] width 10 height 15
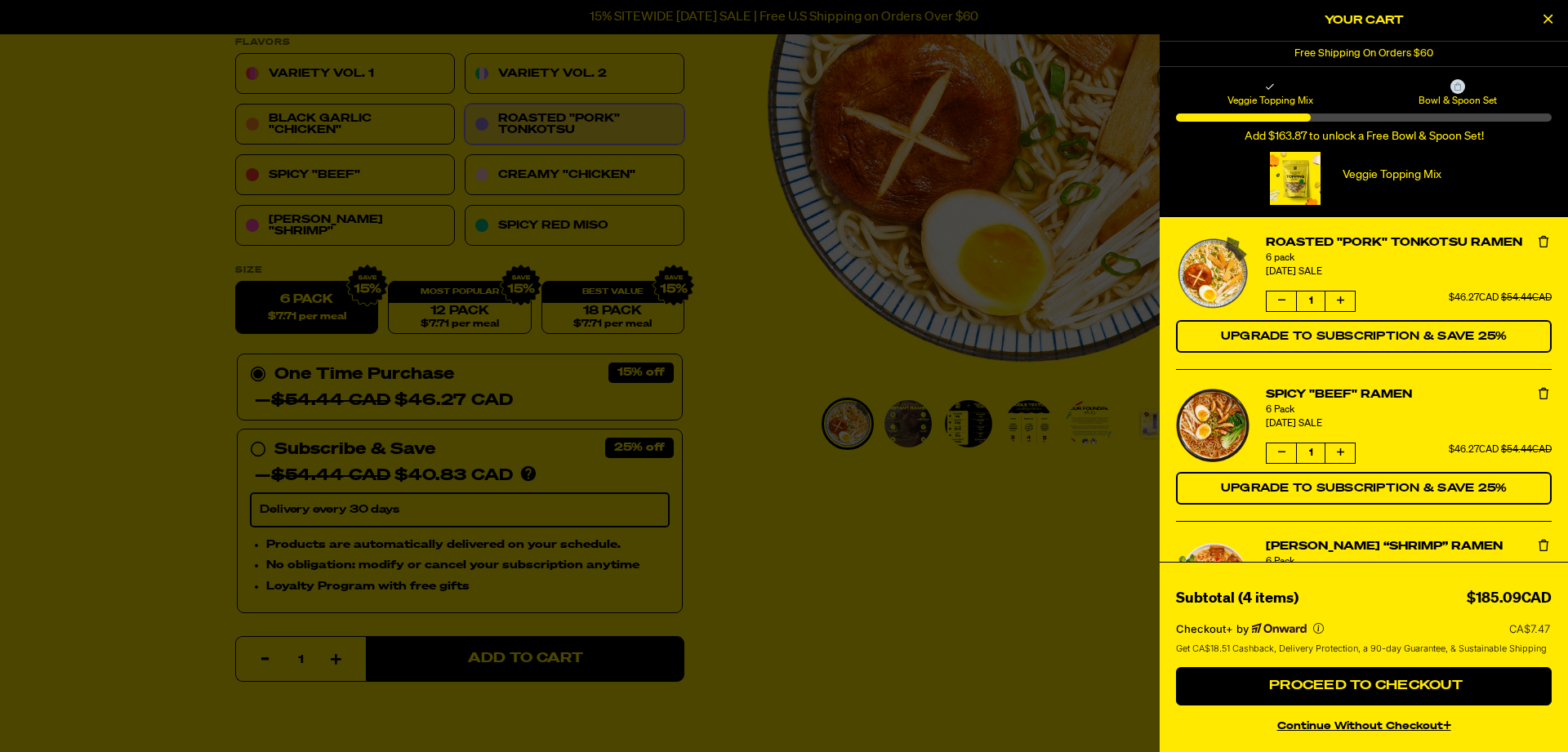
click at [789, 259] on div at bounding box center [784, 376] width 1568 height 752
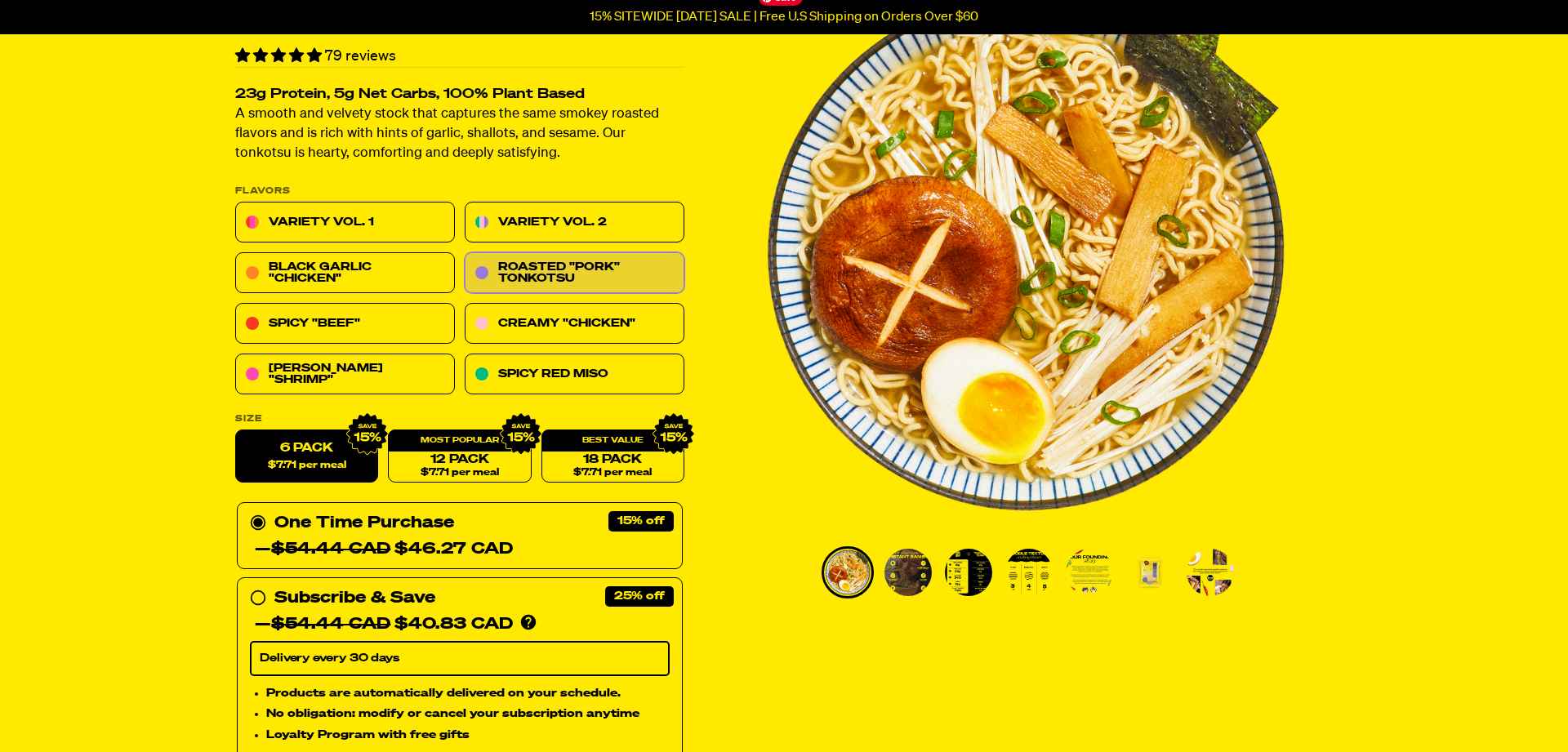
scroll to position [0, 0]
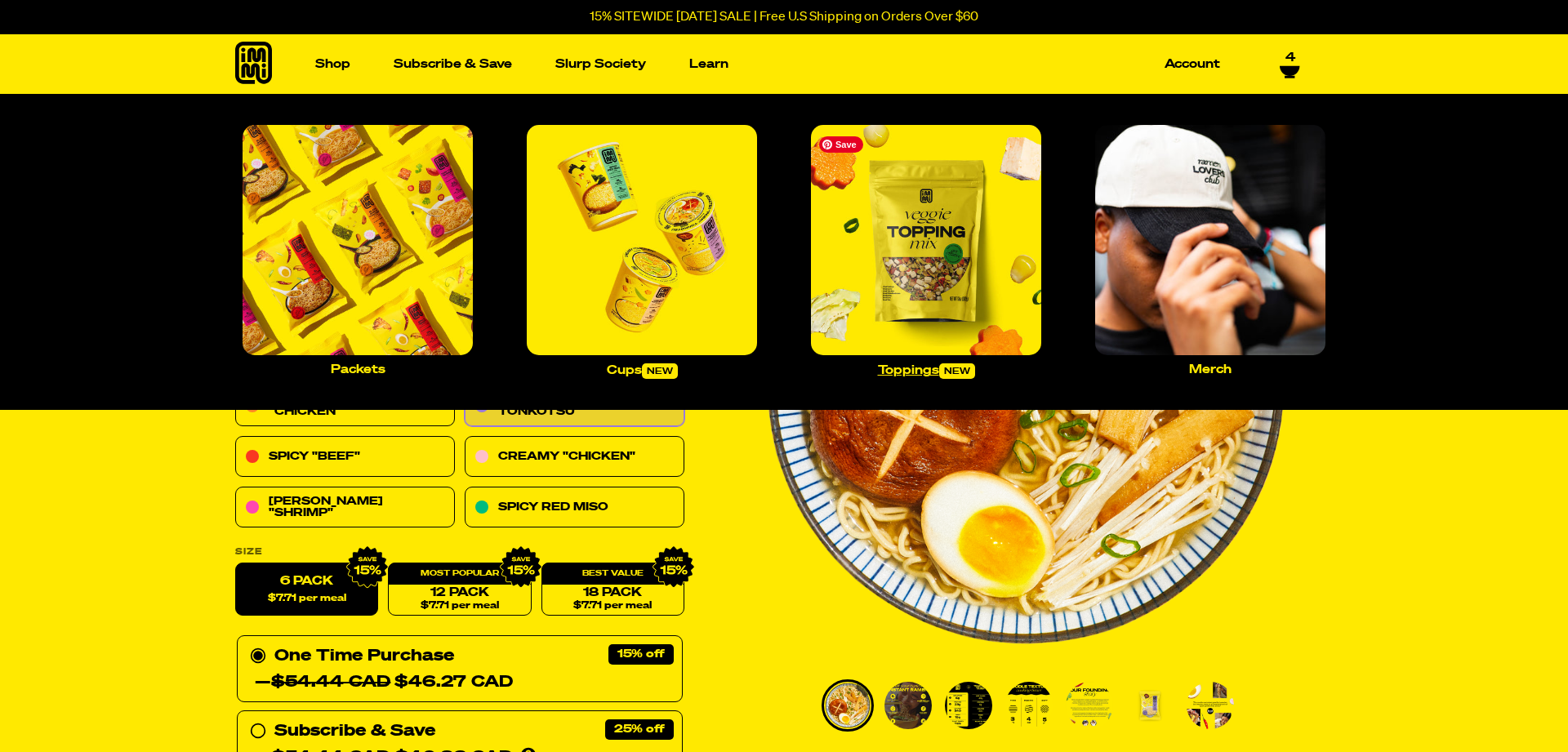
click at [931, 259] on img "Main navigation" at bounding box center [926, 240] width 231 height 230
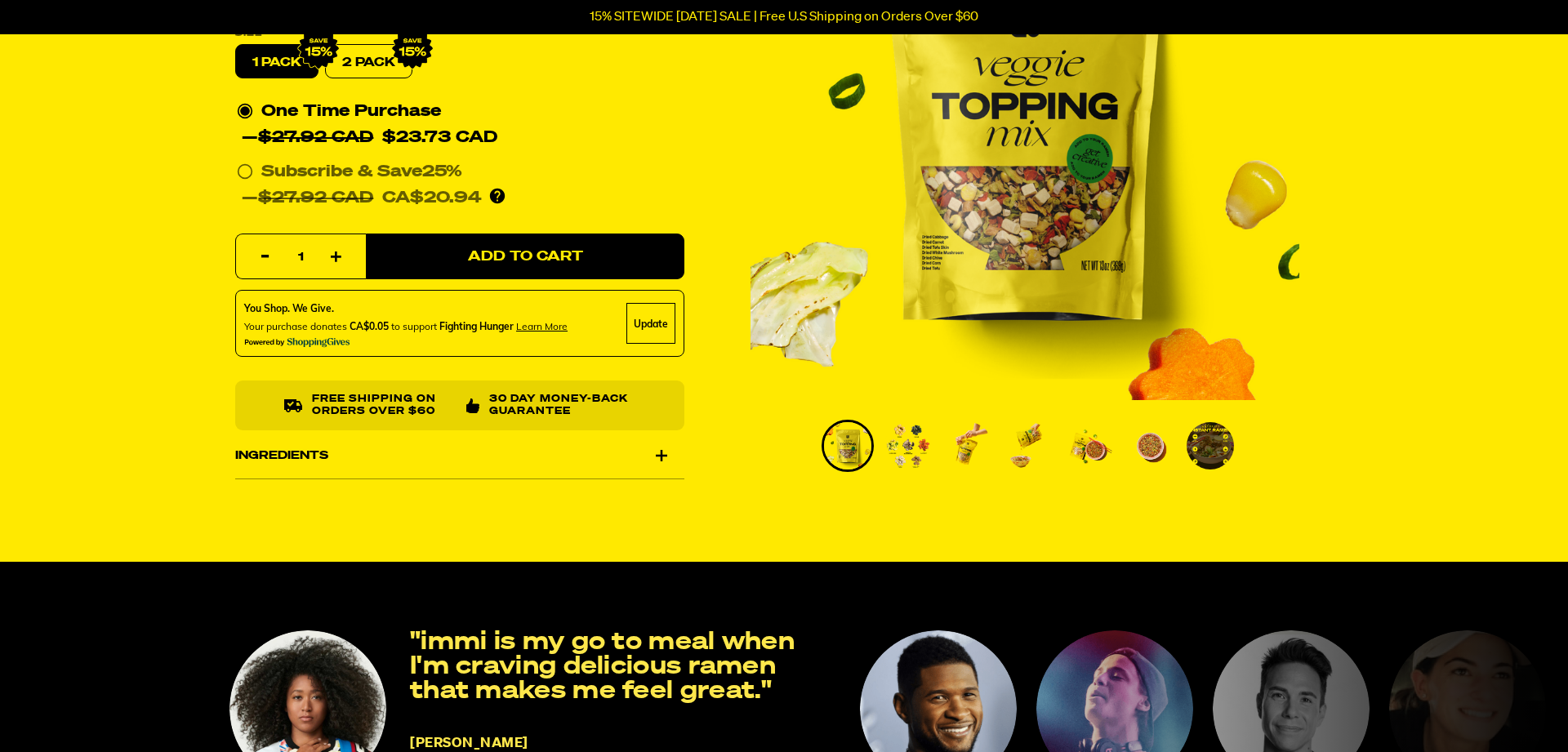
scroll to position [265, 0]
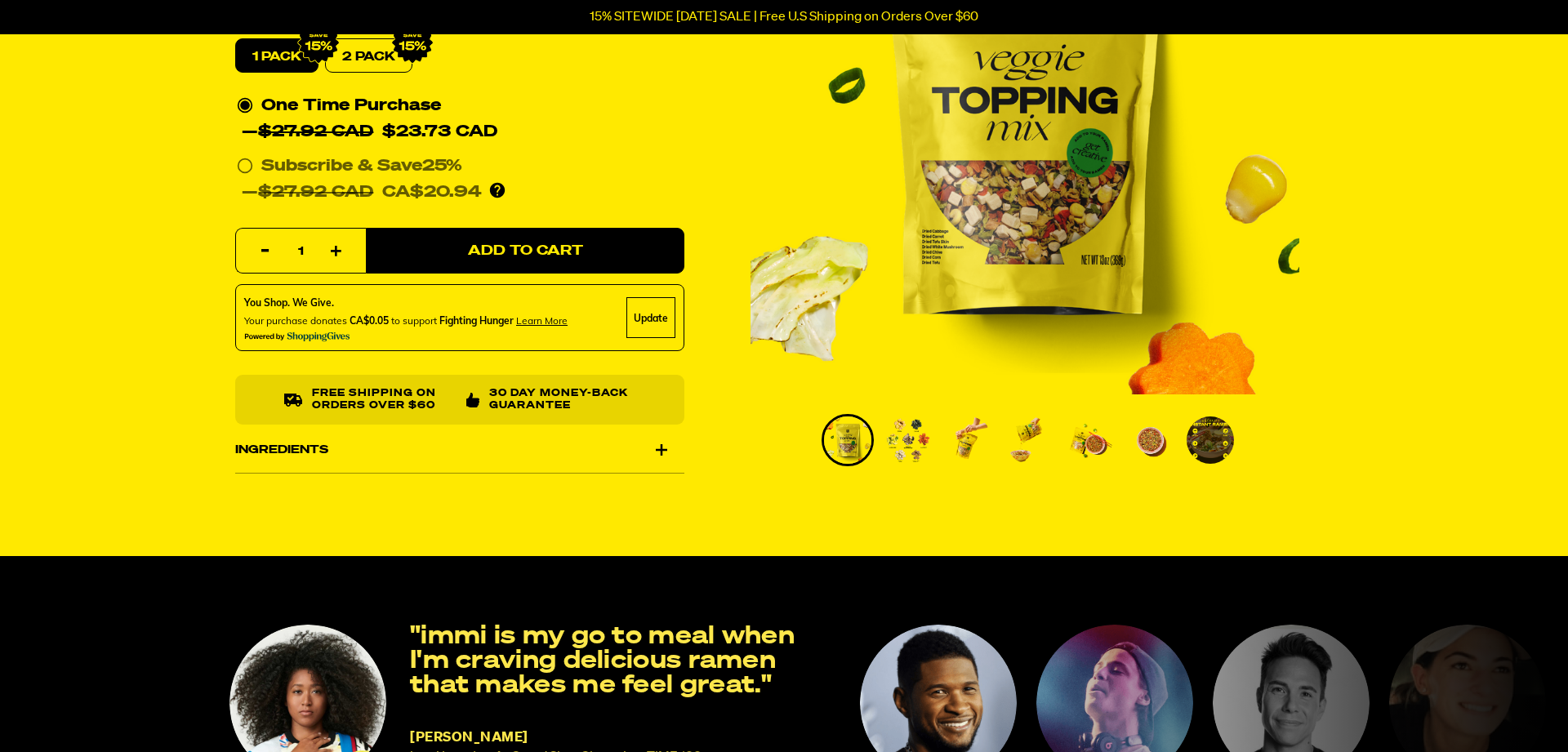
click at [910, 431] on img "Go to slide 2" at bounding box center [908, 440] width 48 height 48
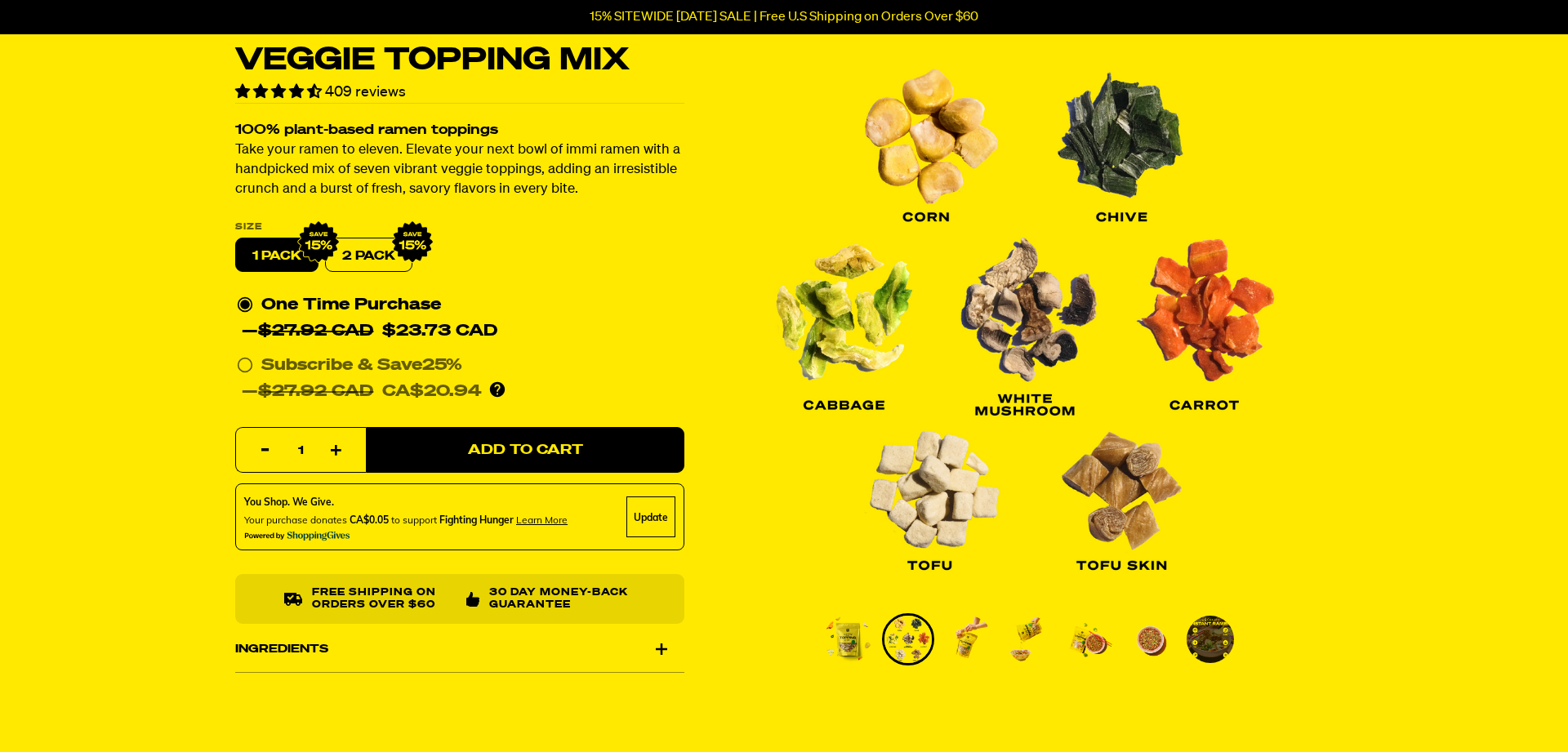
scroll to position [63, 0]
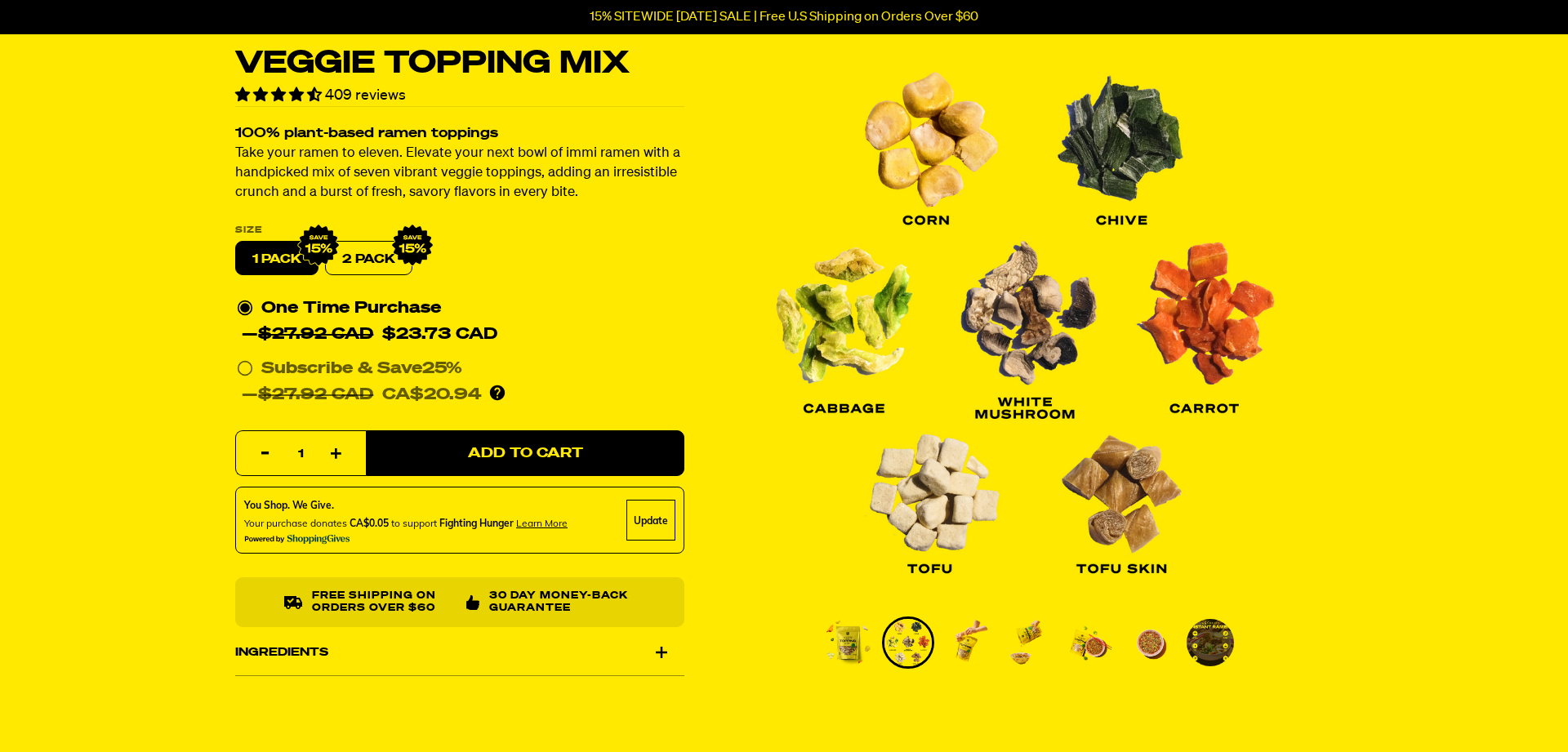
click at [972, 650] on img "Go to slide 3" at bounding box center [969, 643] width 48 height 48
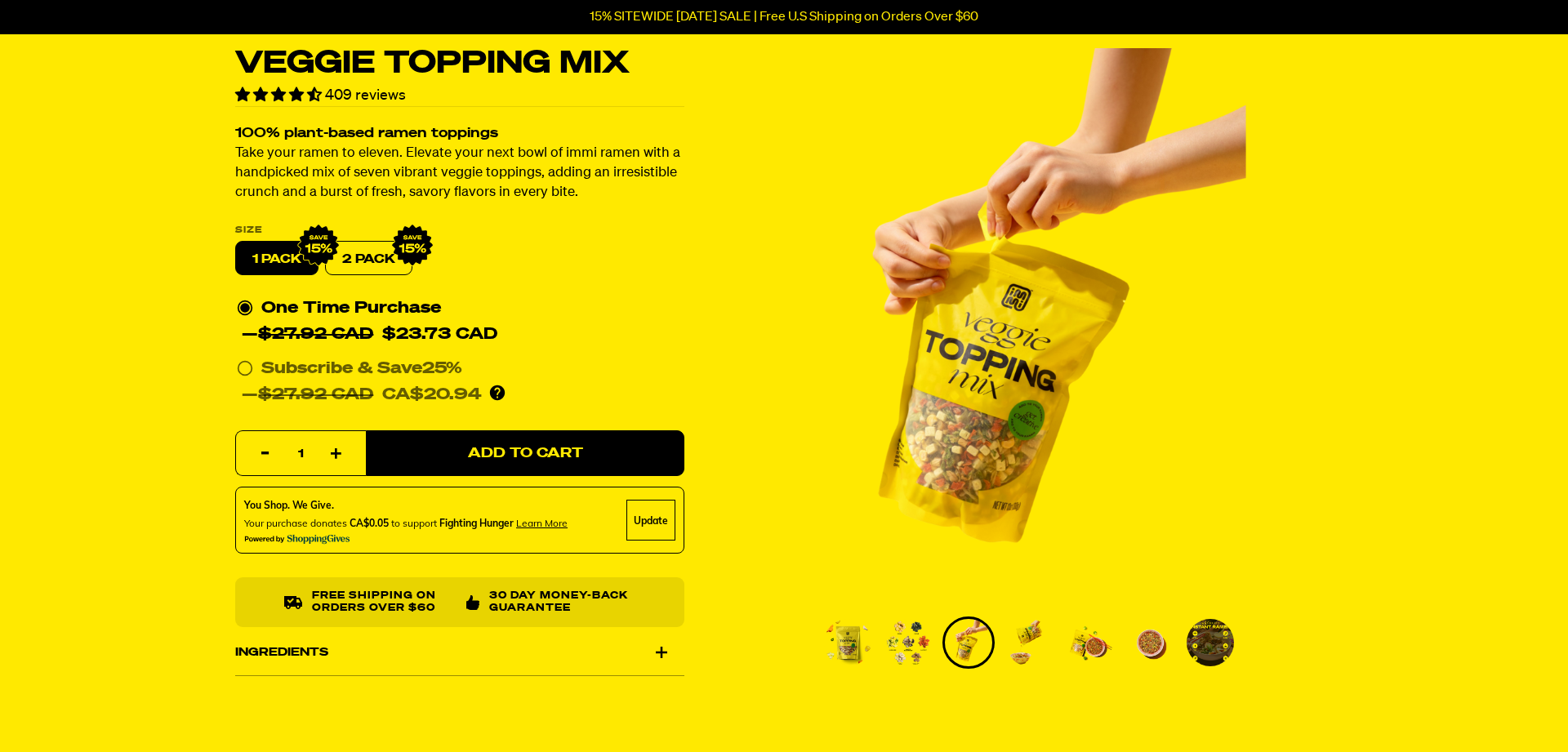
click at [1033, 646] on img "Go to slide 4" at bounding box center [1029, 643] width 48 height 48
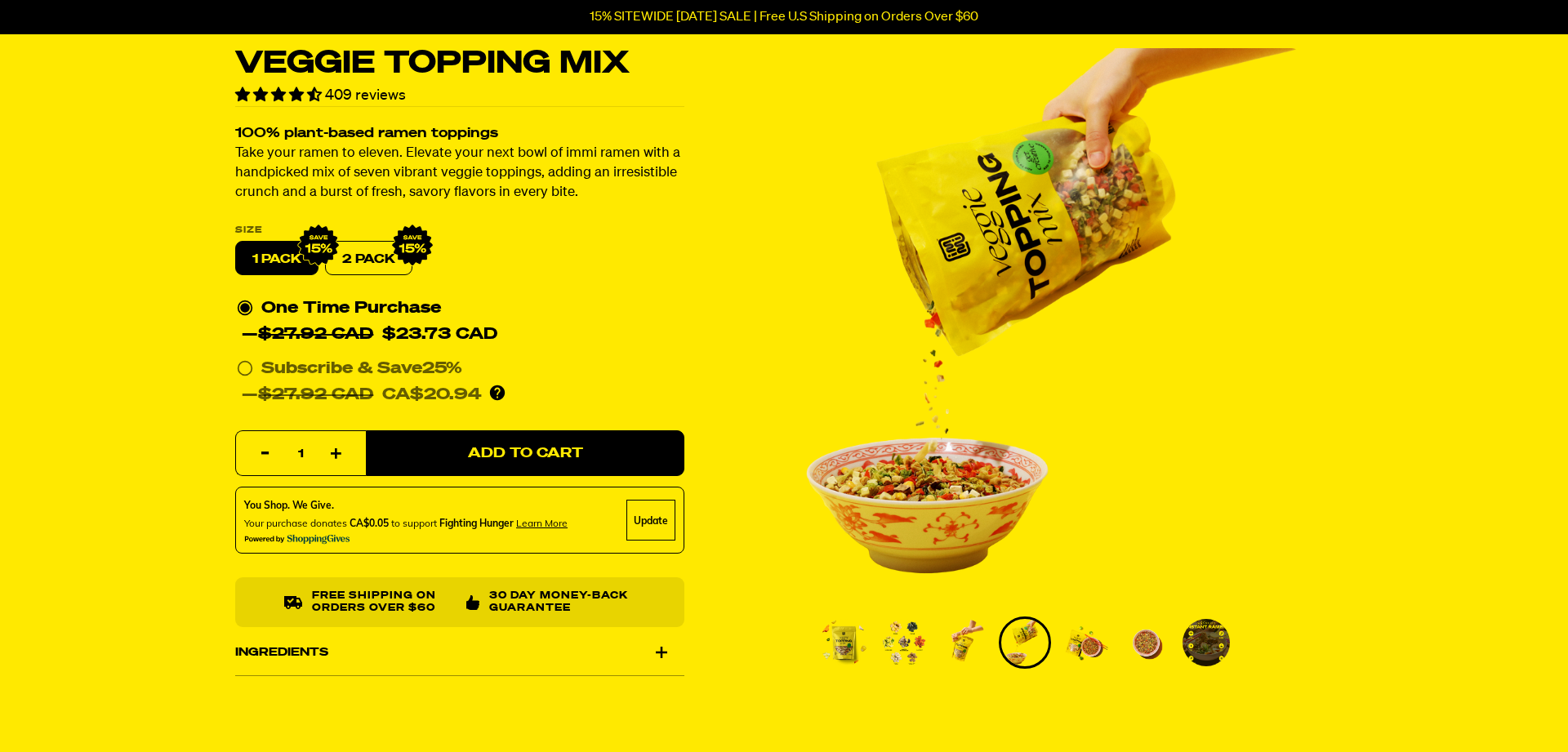
click at [1079, 648] on img "Go to slide 5" at bounding box center [1086, 643] width 48 height 48
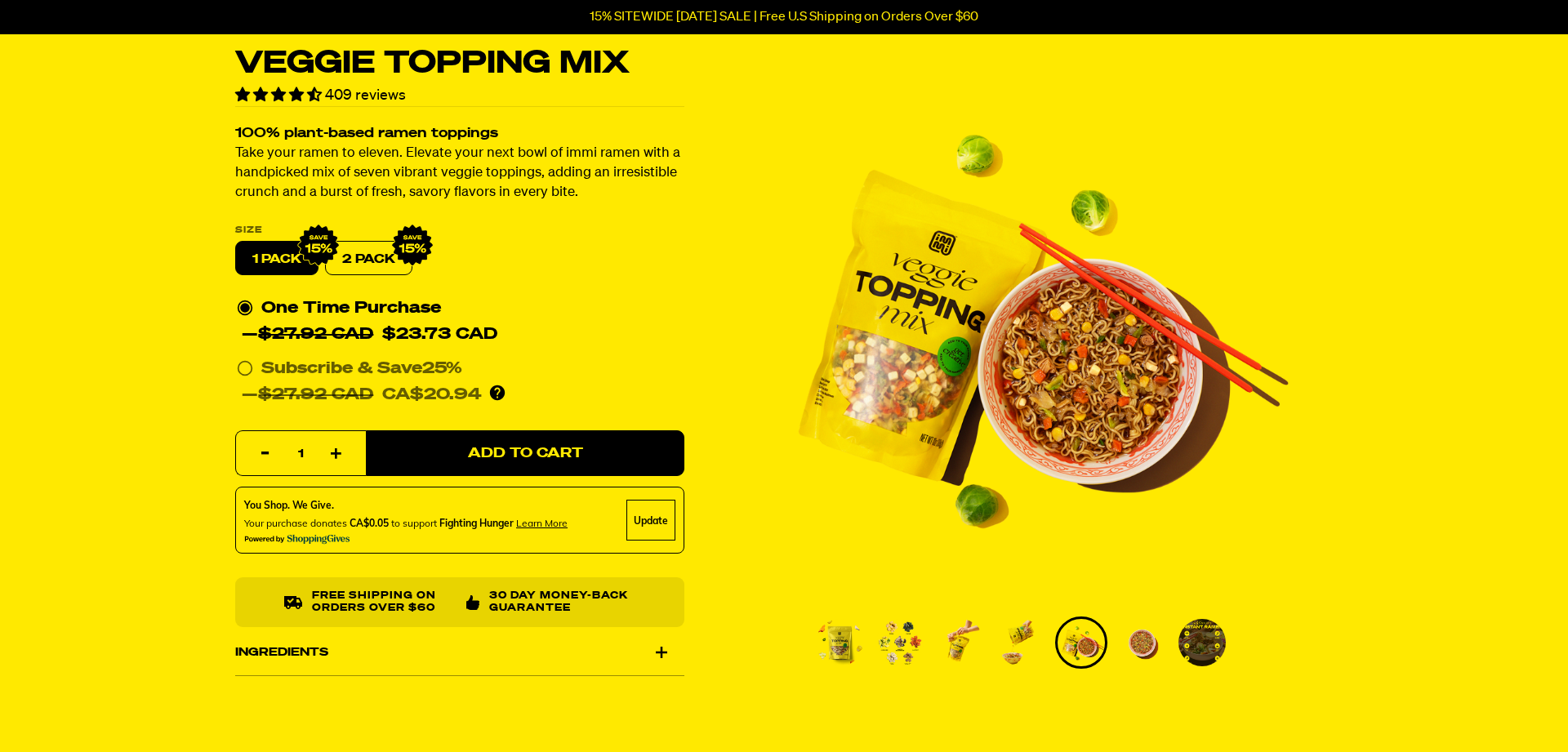
click at [1209, 644] on img "Go to slide 7" at bounding box center [1202, 643] width 48 height 48
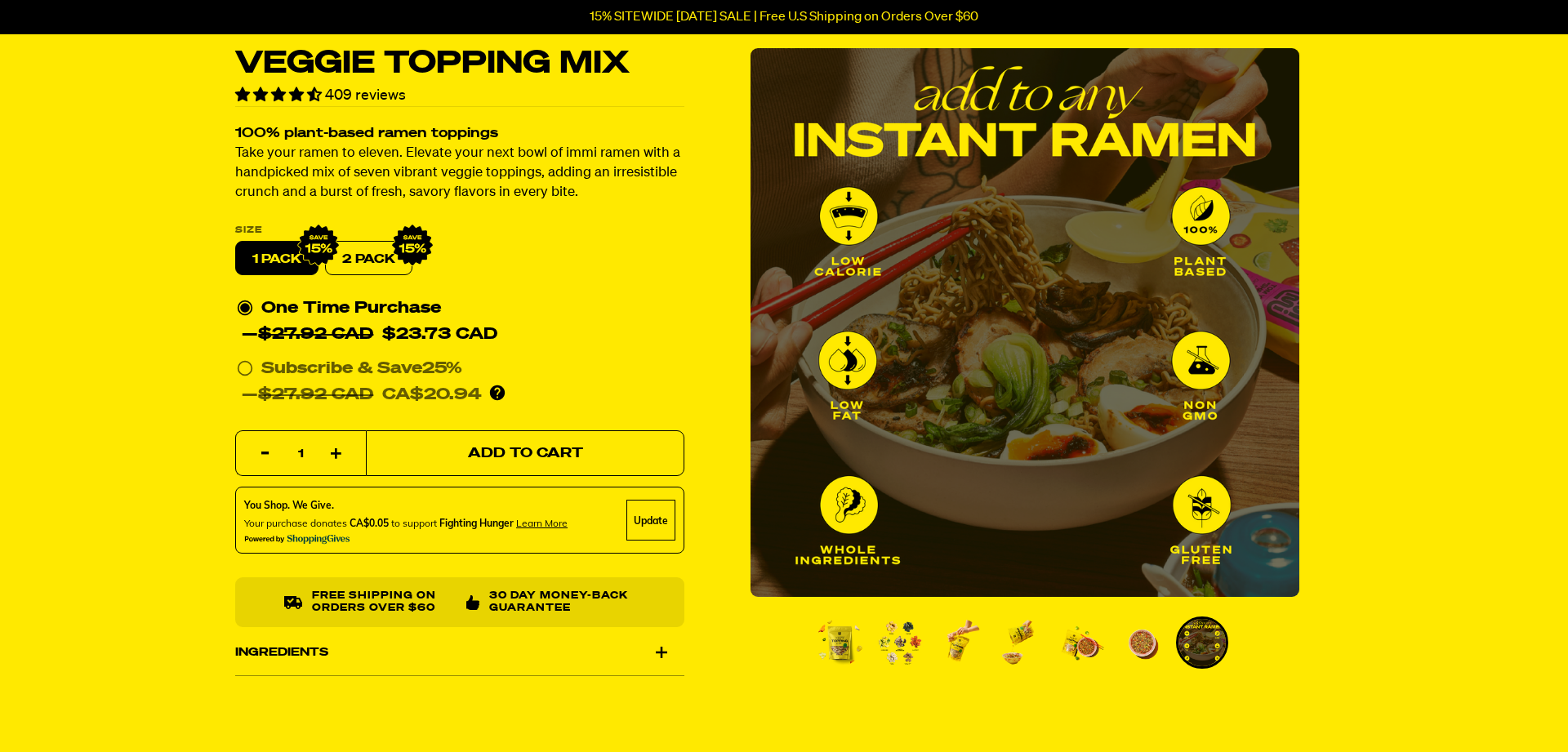
click at [521, 461] on span "Add to Cart" at bounding box center [526, 454] width 115 height 14
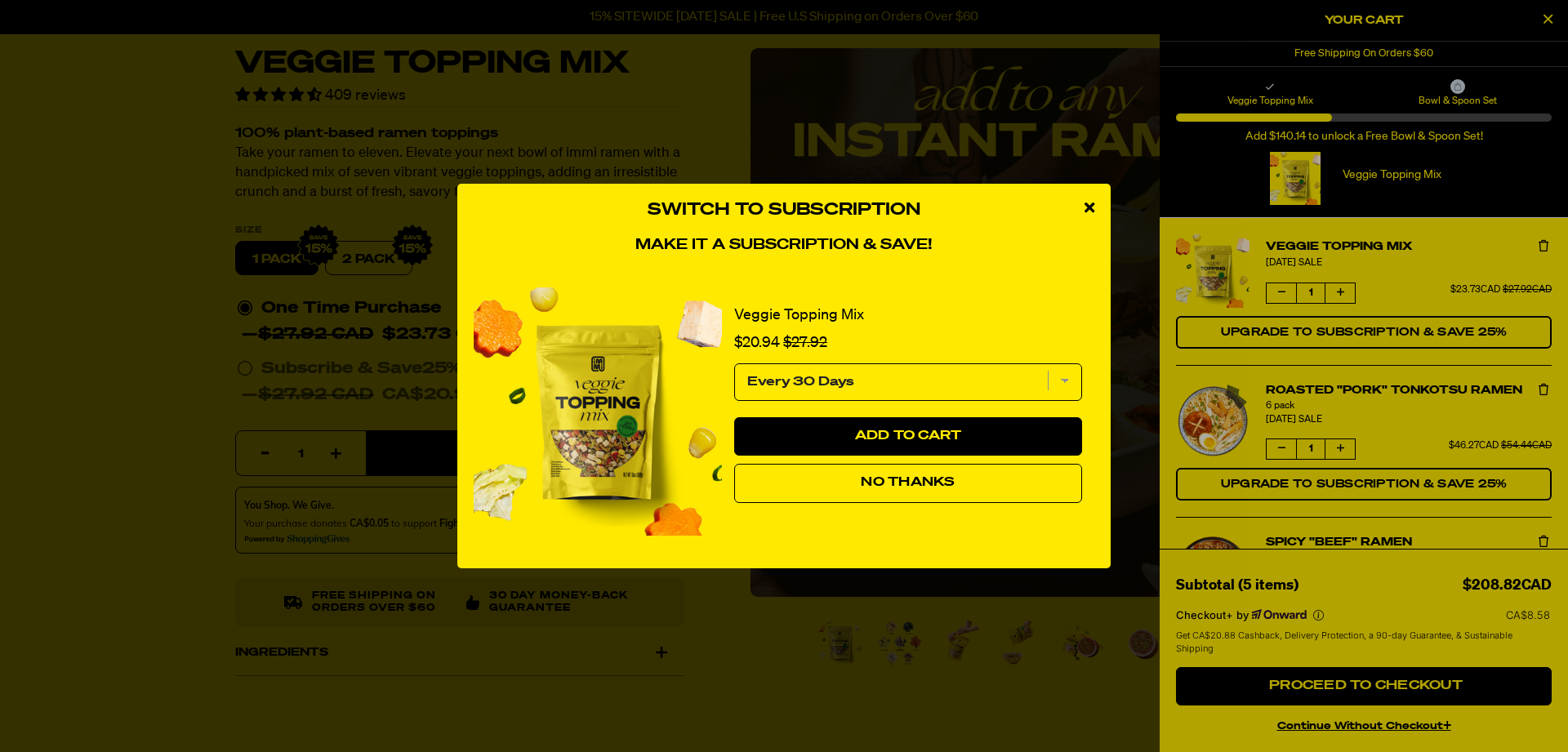
click at [916, 669] on div "Switch to Subscription Make it a subscription & save! Veggie Topping Mix Sale p…" at bounding box center [784, 376] width 1568 height 752
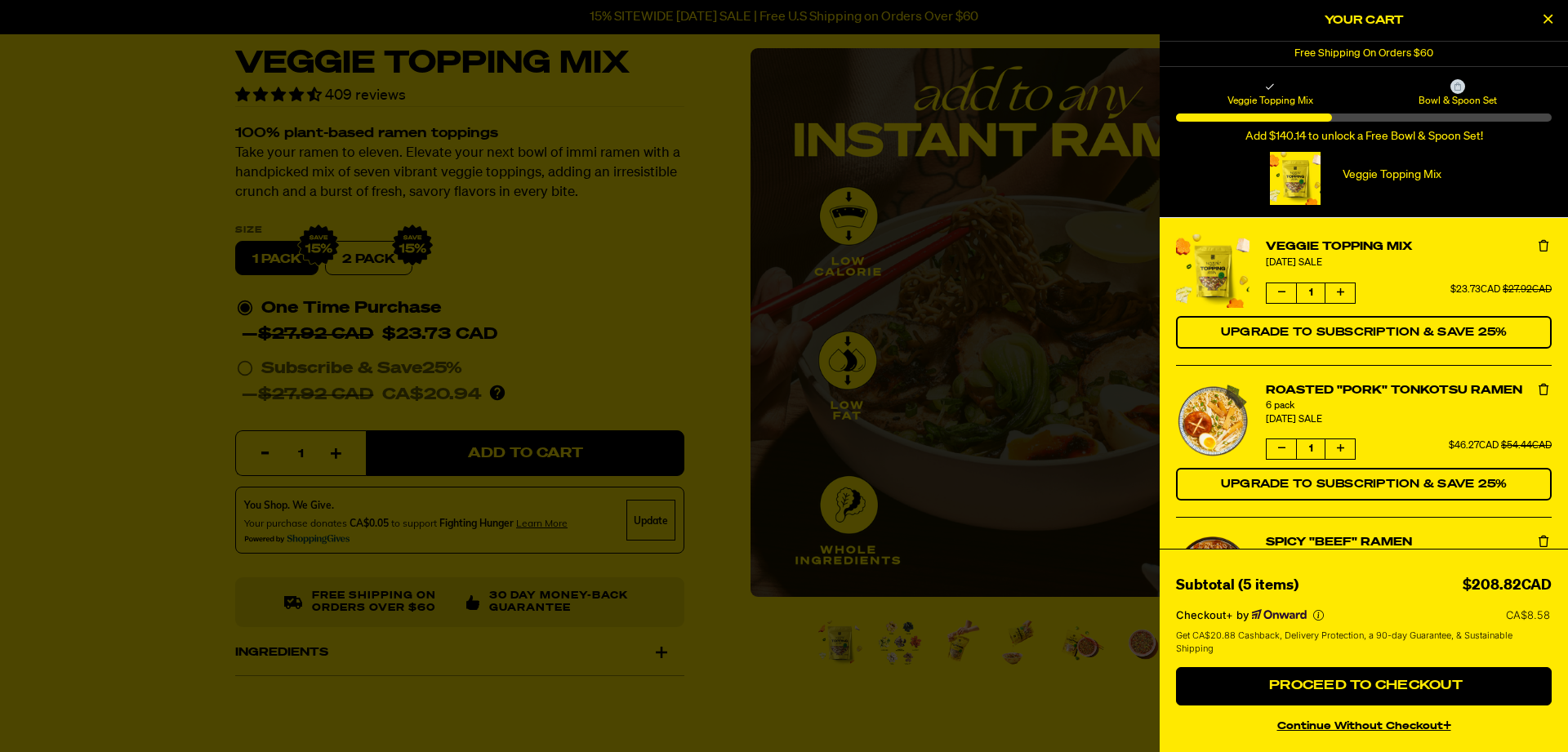
click at [288, 125] on div at bounding box center [784, 376] width 1568 height 752
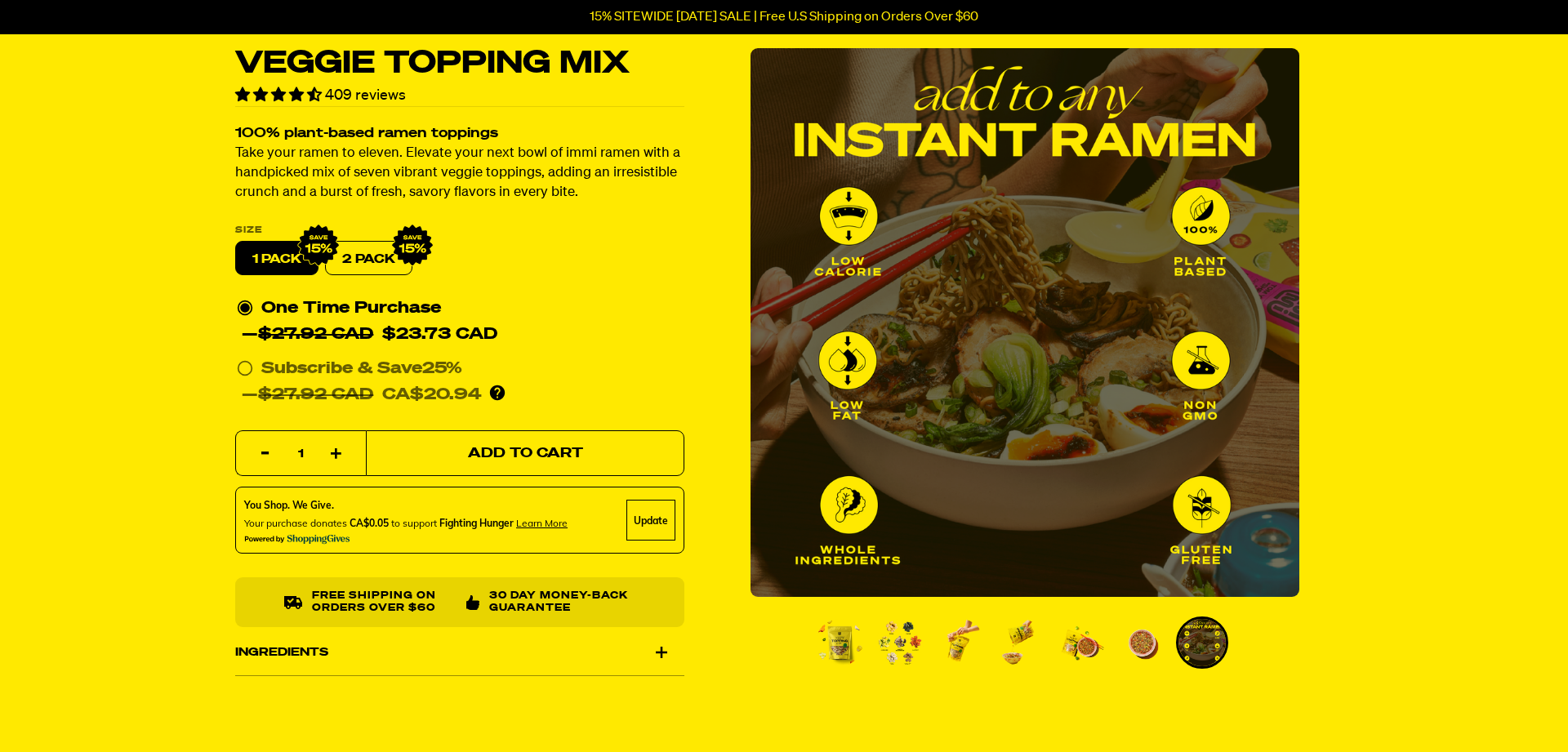
scroll to position [0, 0]
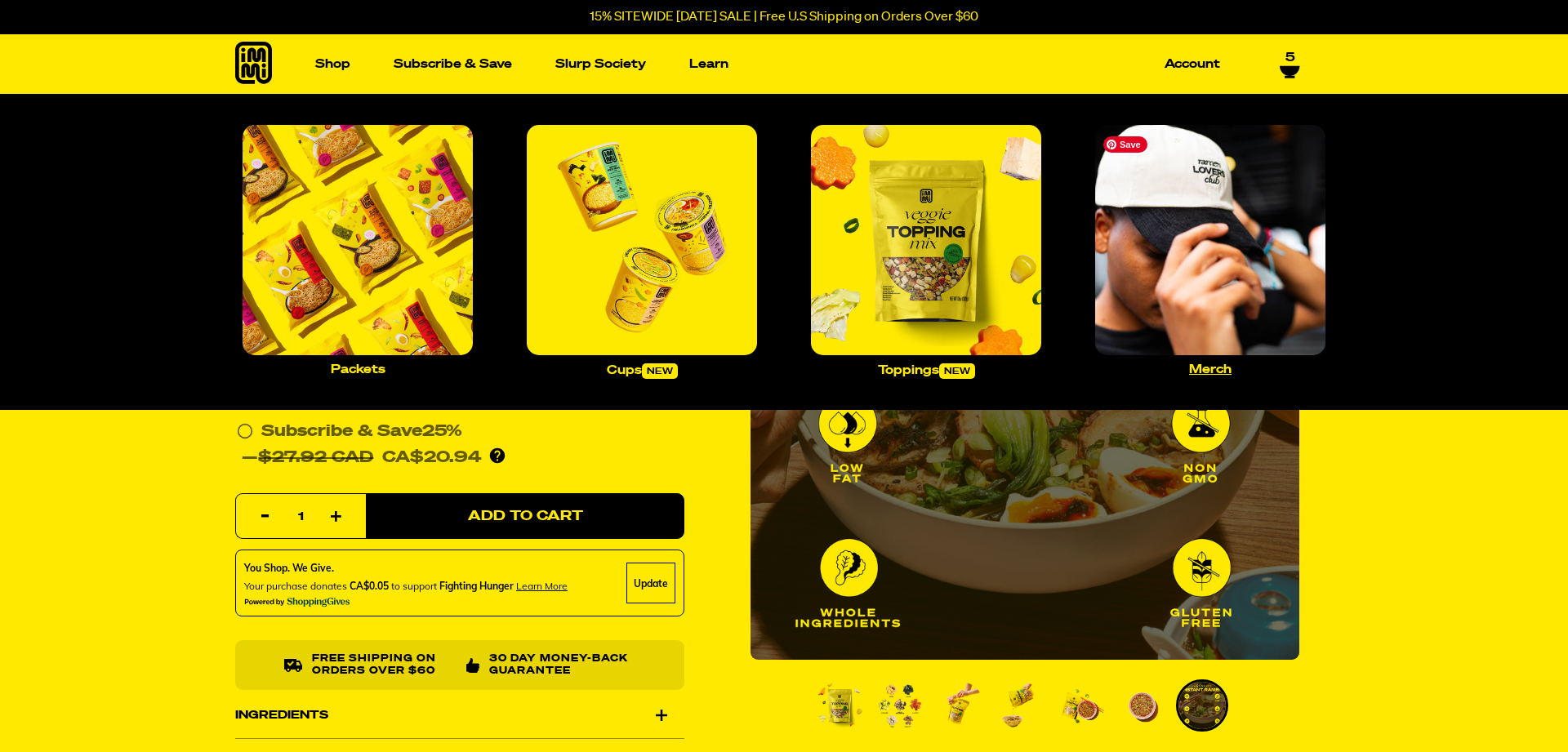
click at [1209, 263] on img "Main navigation" at bounding box center [1210, 240] width 231 height 230
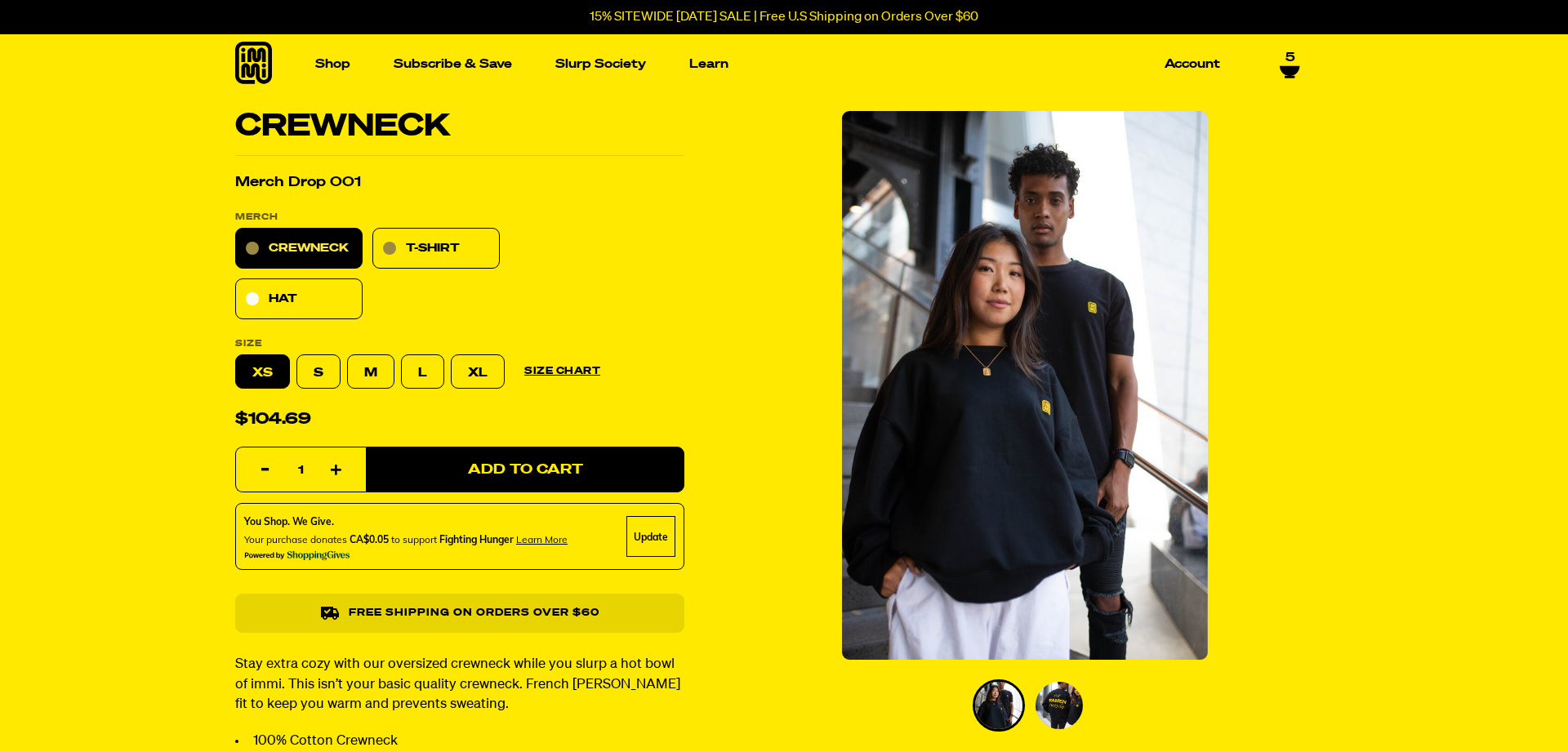
click at [1288, 59] on span "5" at bounding box center [1291, 58] width 10 height 15
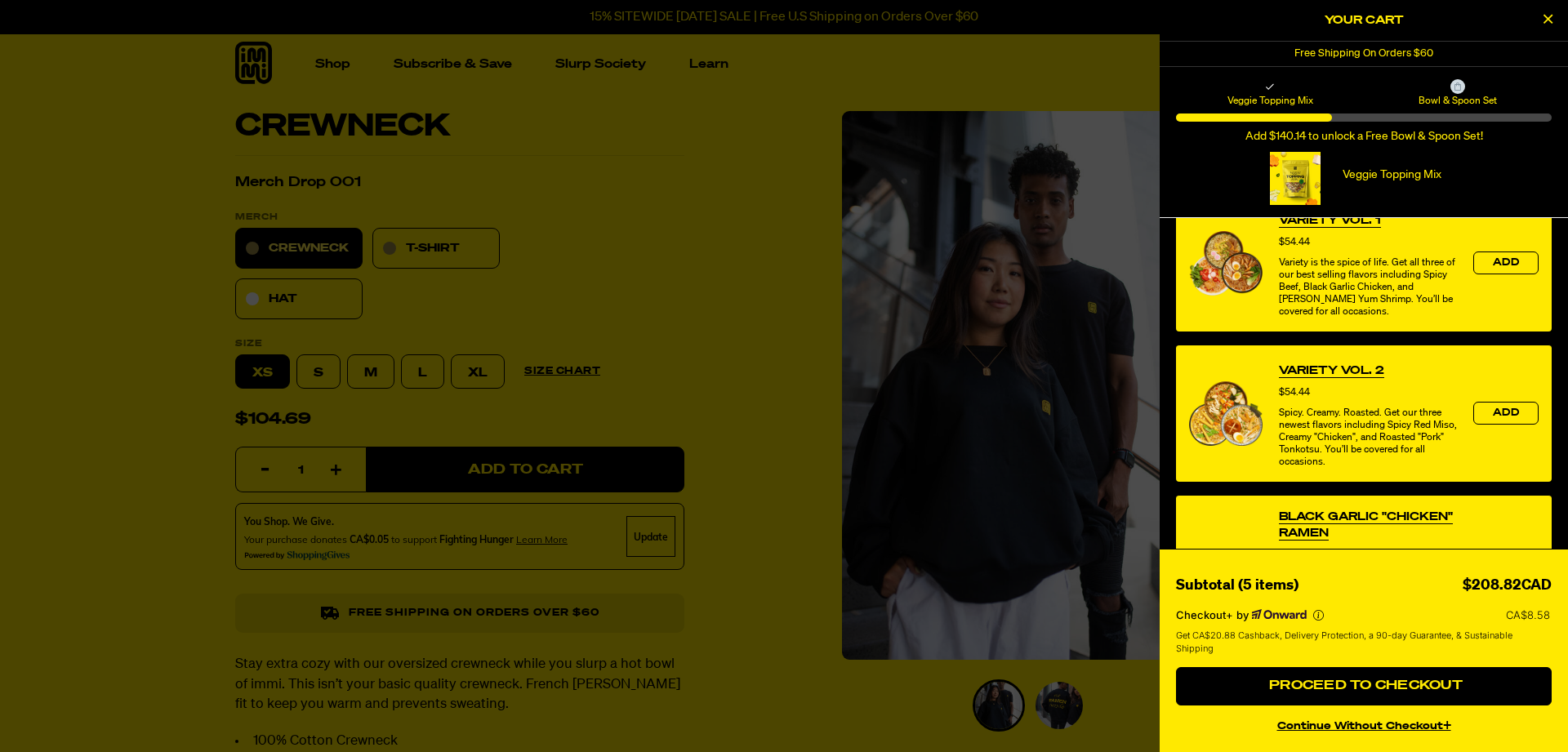
scroll to position [1021, 0]
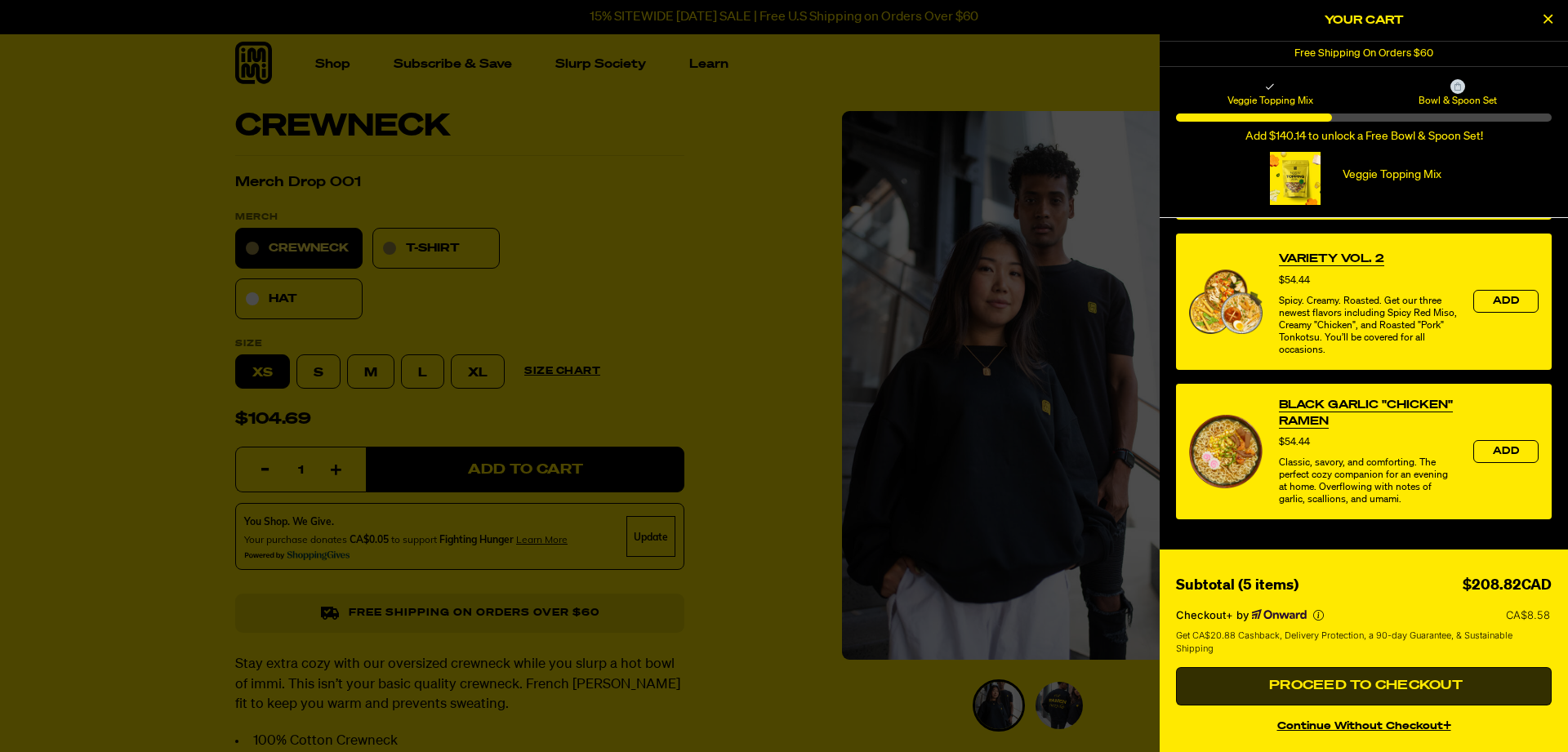
click at [1356, 691] on span "Proceed to Checkout" at bounding box center [1363, 685] width 198 height 13
